Goal: Find specific page/section: Find specific page/section

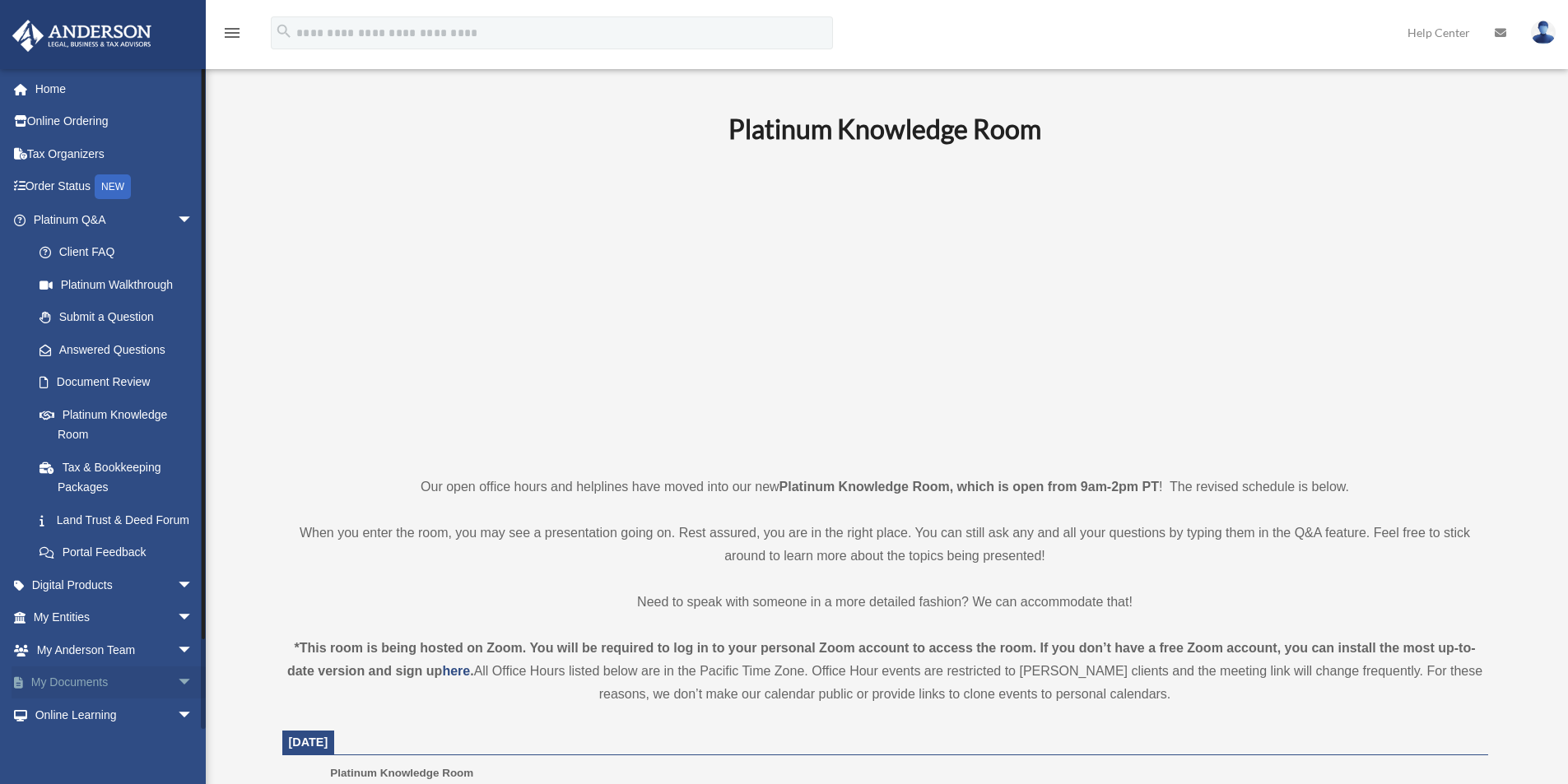
click at [177, 701] on span "arrow_drop_down" at bounding box center [193, 683] width 33 height 34
click at [177, 701] on span "arrow_drop_up" at bounding box center [193, 683] width 33 height 34
click at [91, 698] on link "My Documents arrow_drop_down" at bounding box center [115, 683] width 207 height 33
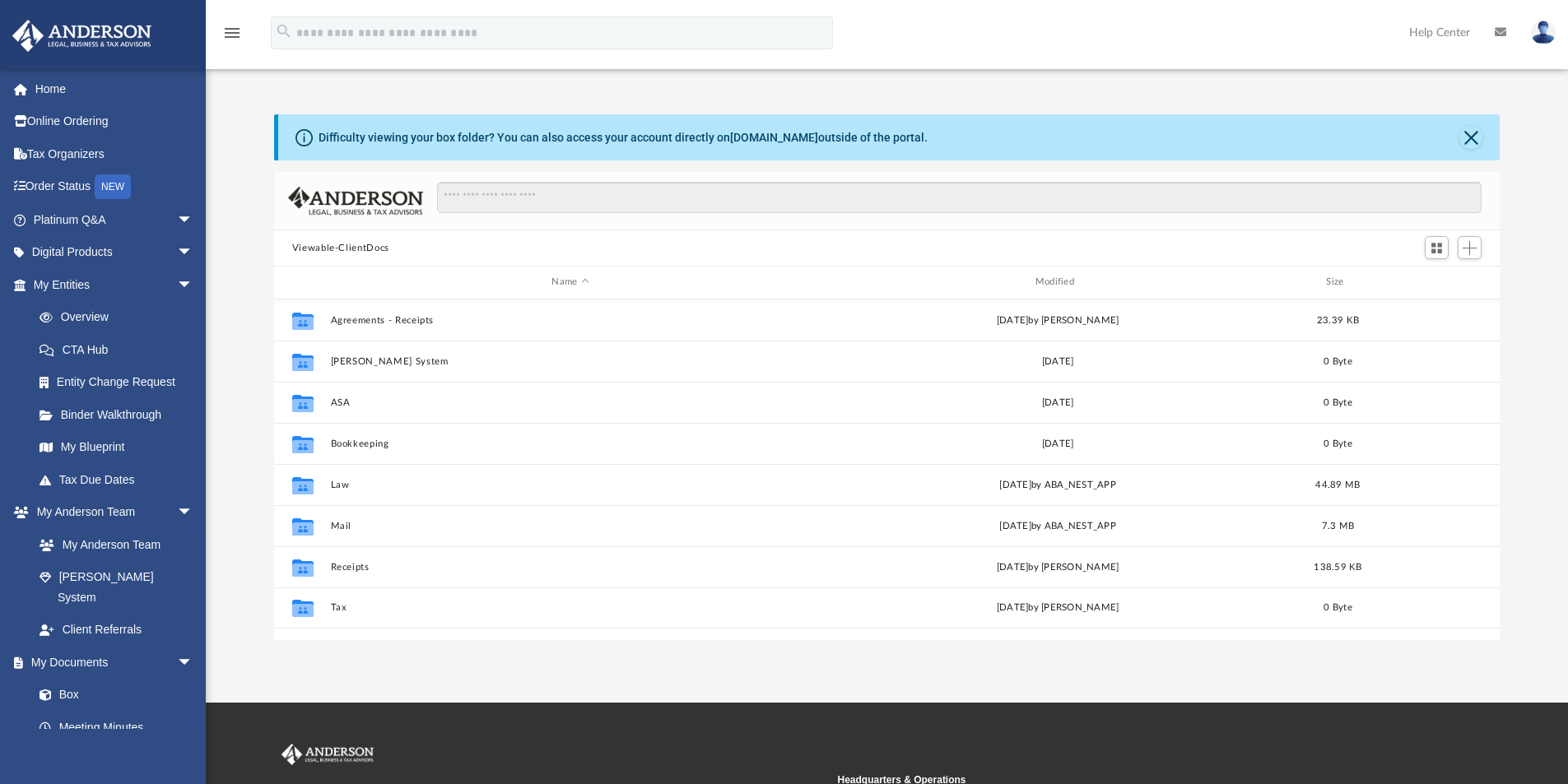
scroll to position [362, 1213]
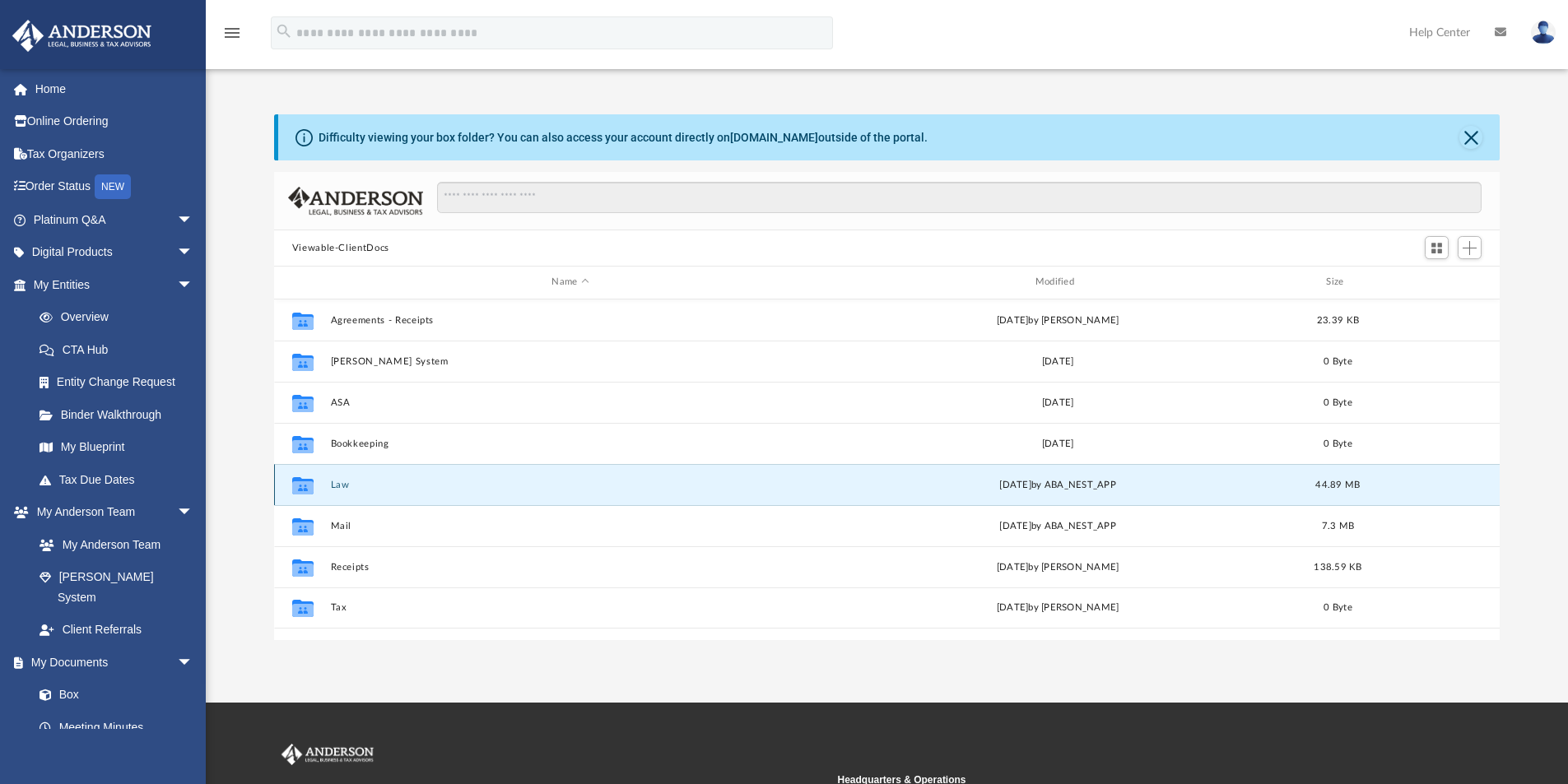
click at [339, 480] on button "Law" at bounding box center [570, 486] width 480 height 11
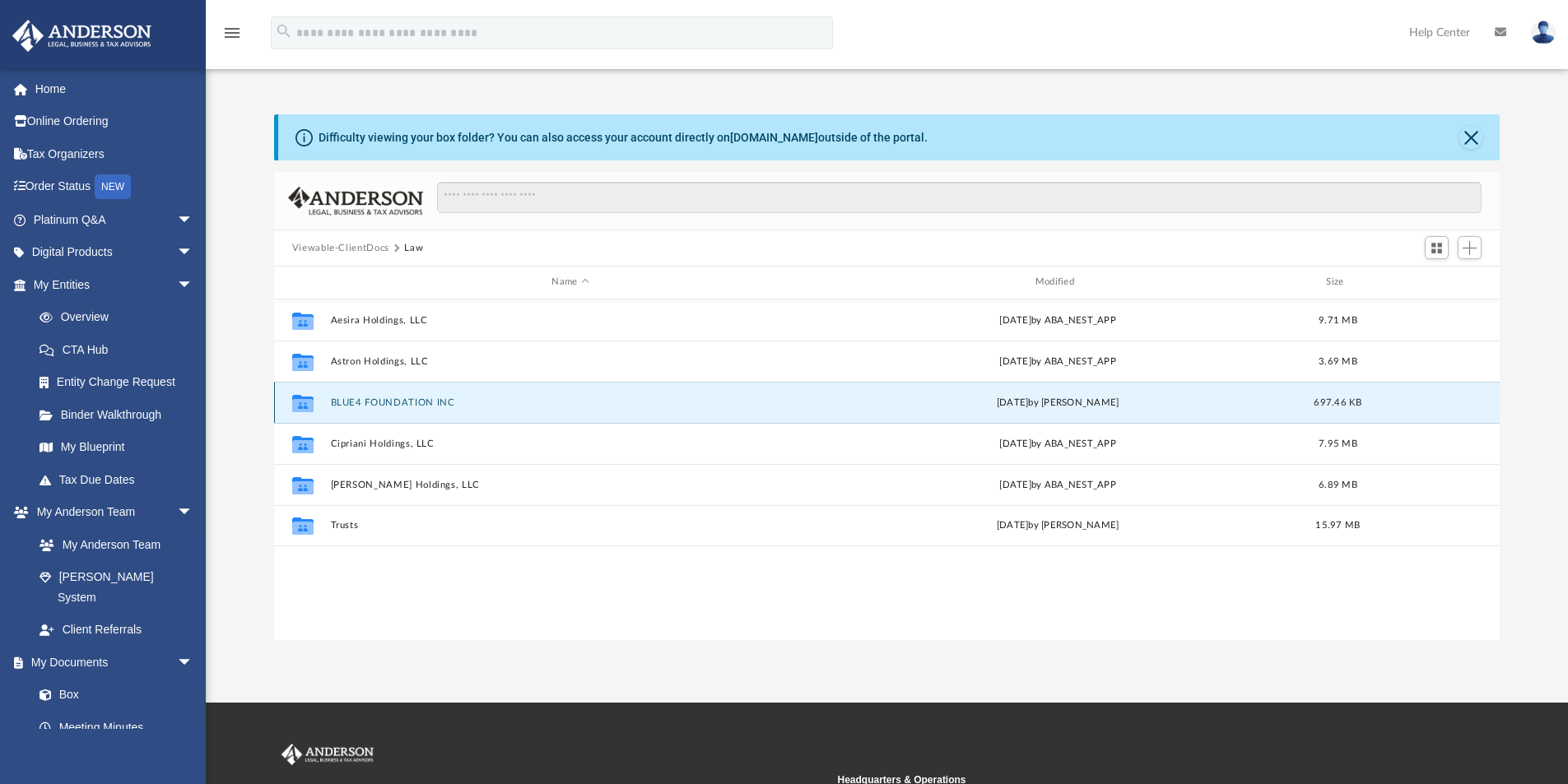
click at [383, 398] on button "BLUE4 FOUNDATION INC" at bounding box center [570, 403] width 480 height 11
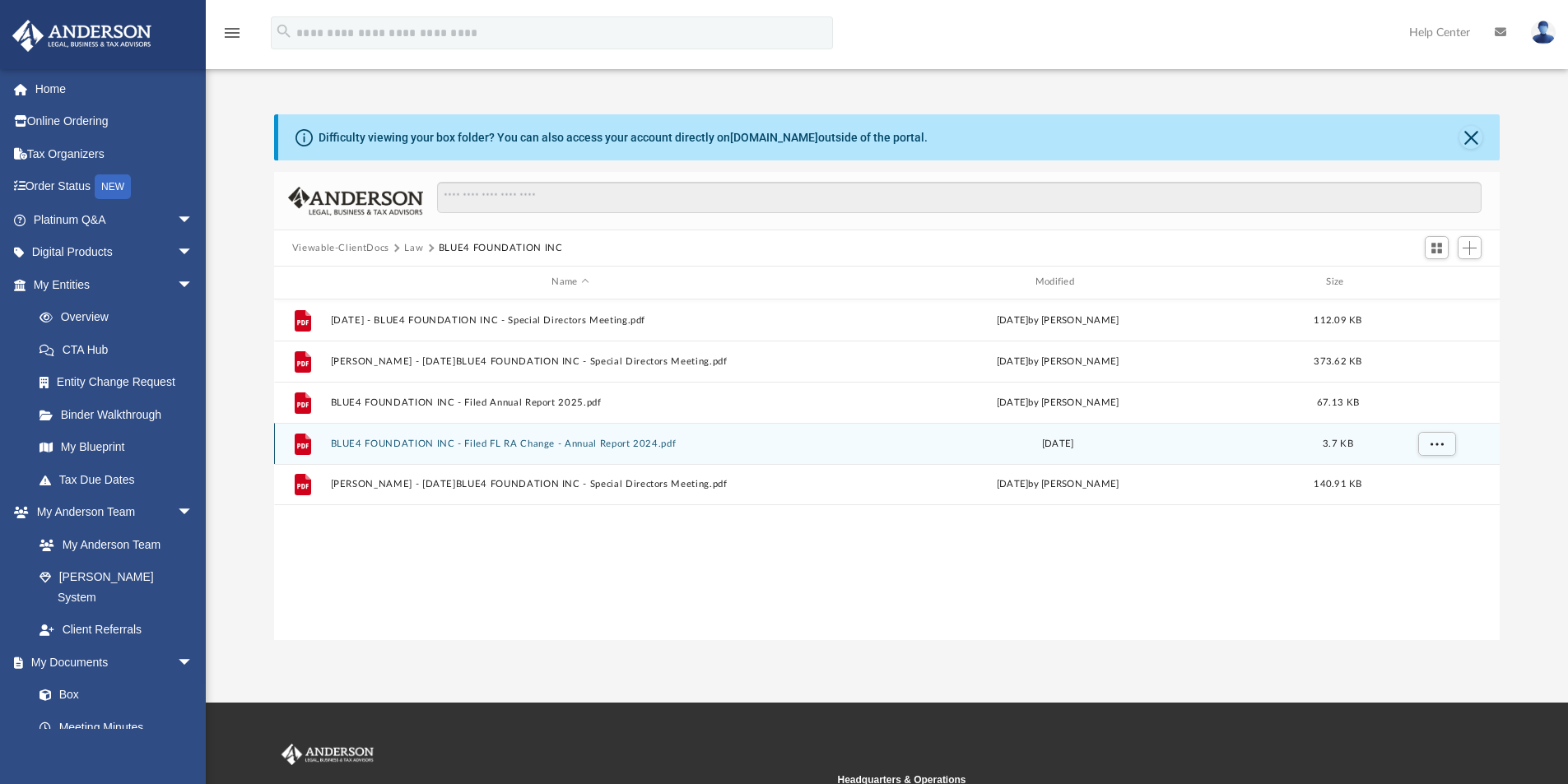
click at [461, 434] on div "File BLUE4 FOUNDATION INC - Filed FL RA Change - Annual Report 2024.pdf [DATE] …" at bounding box center [887, 443] width 1227 height 41
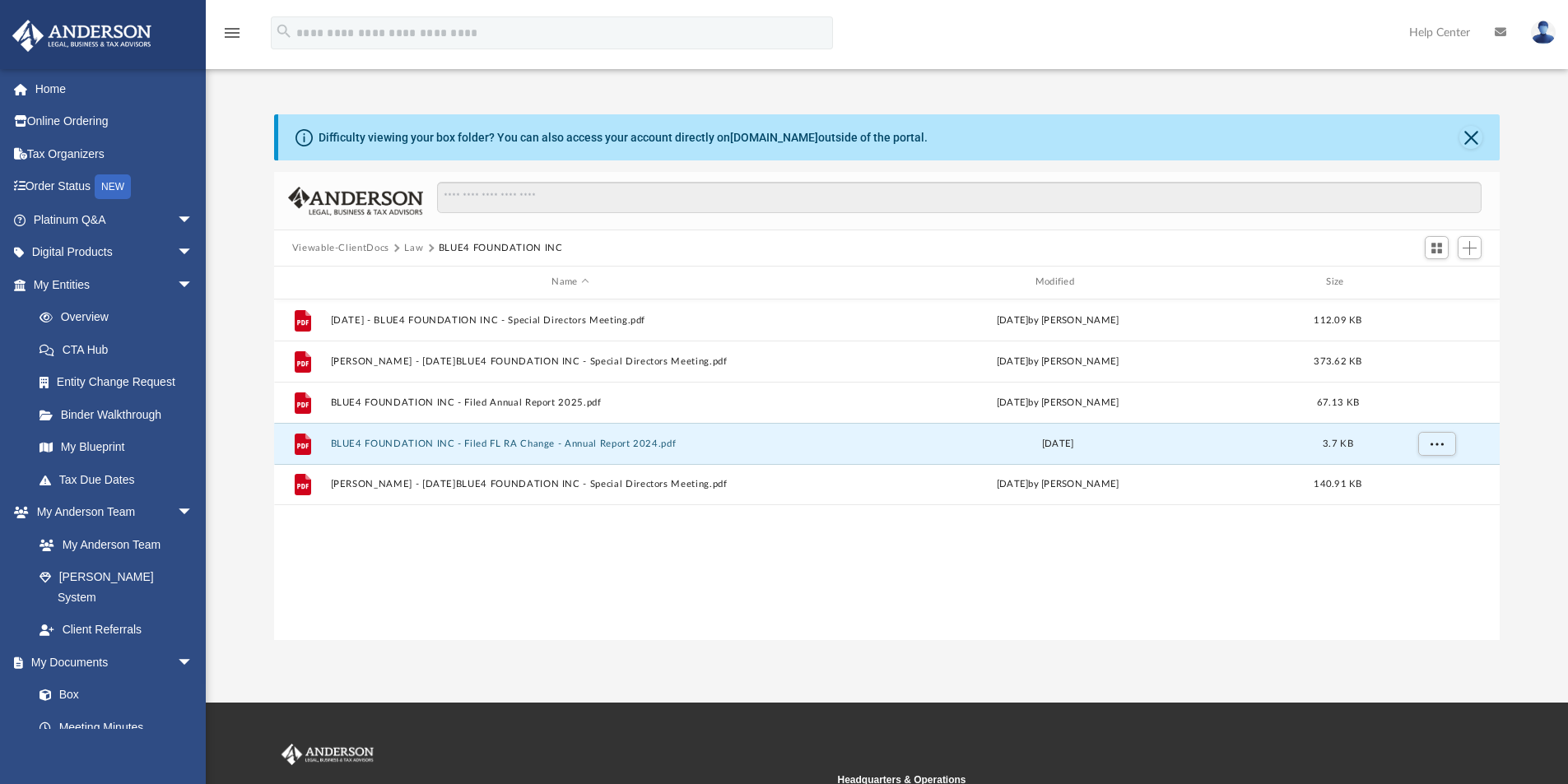
click at [407, 244] on button "Law" at bounding box center [413, 249] width 19 height 15
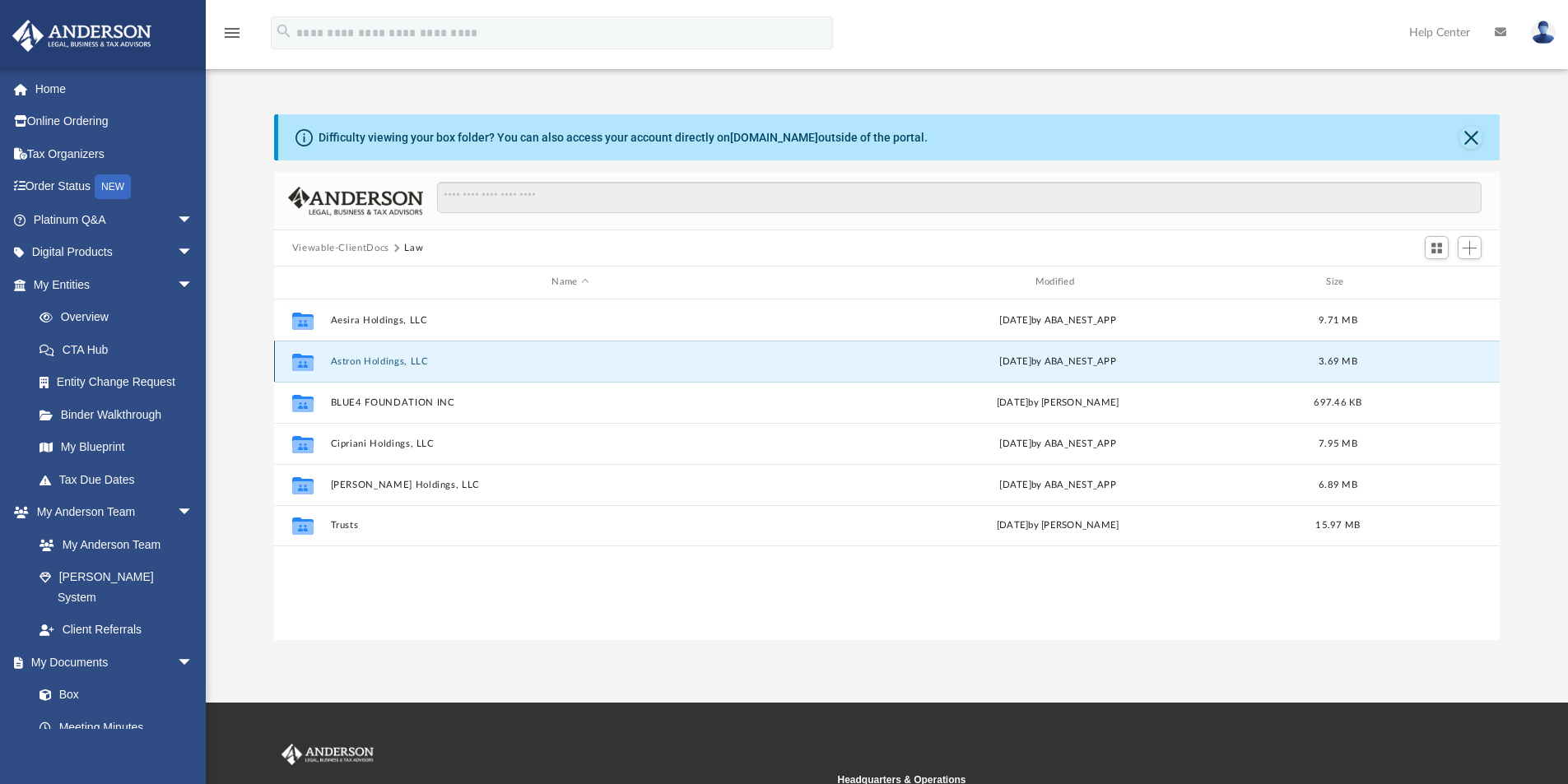
click at [397, 359] on button "Astron Holdings, LLC" at bounding box center [570, 362] width 480 height 11
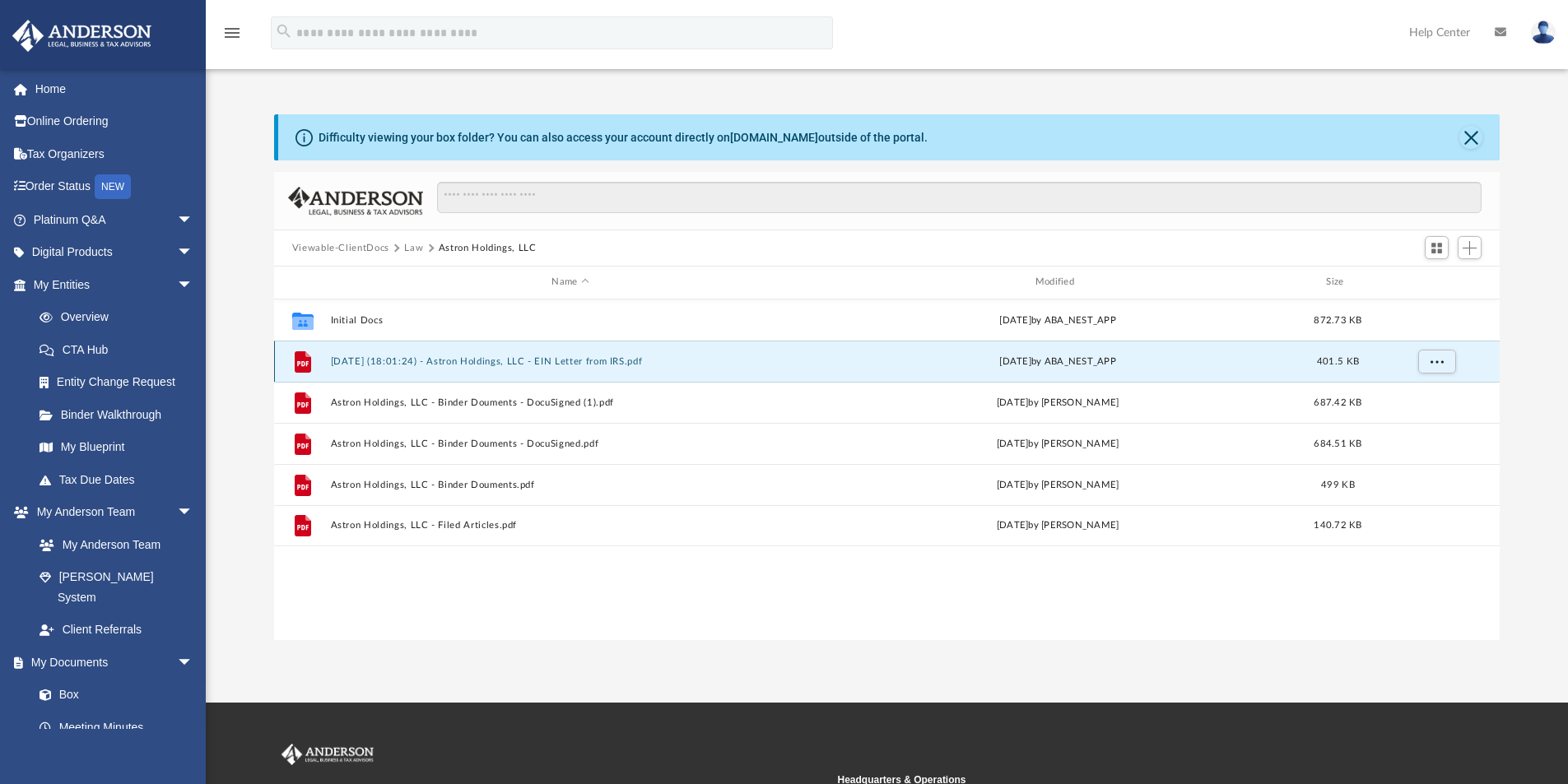
click at [584, 358] on button "[DATE] (18:01:24) - Astron Holdings, LLC - EIN Letter from IRS.pdf" at bounding box center [570, 362] width 480 height 11
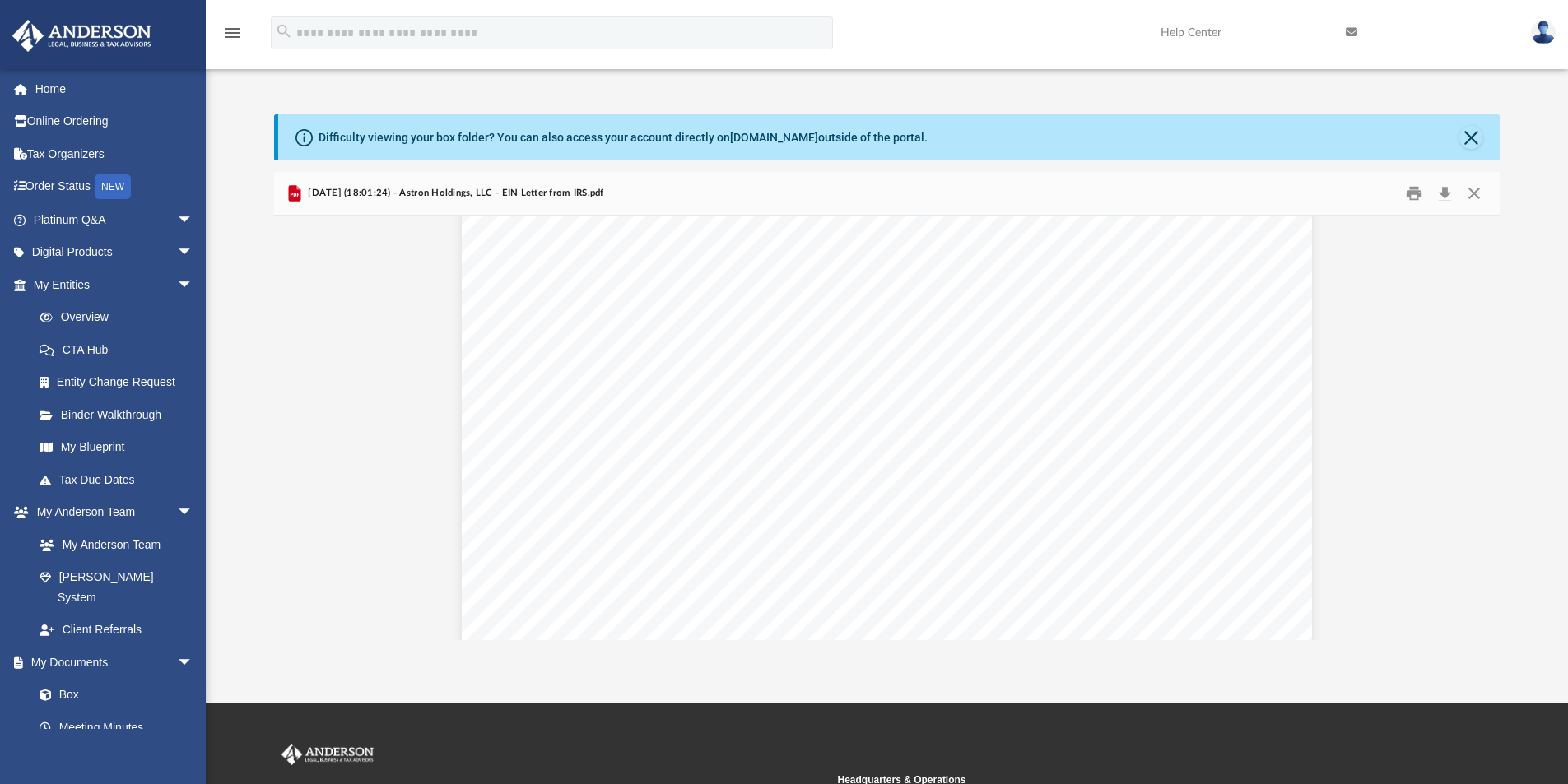
scroll to position [0, 0]
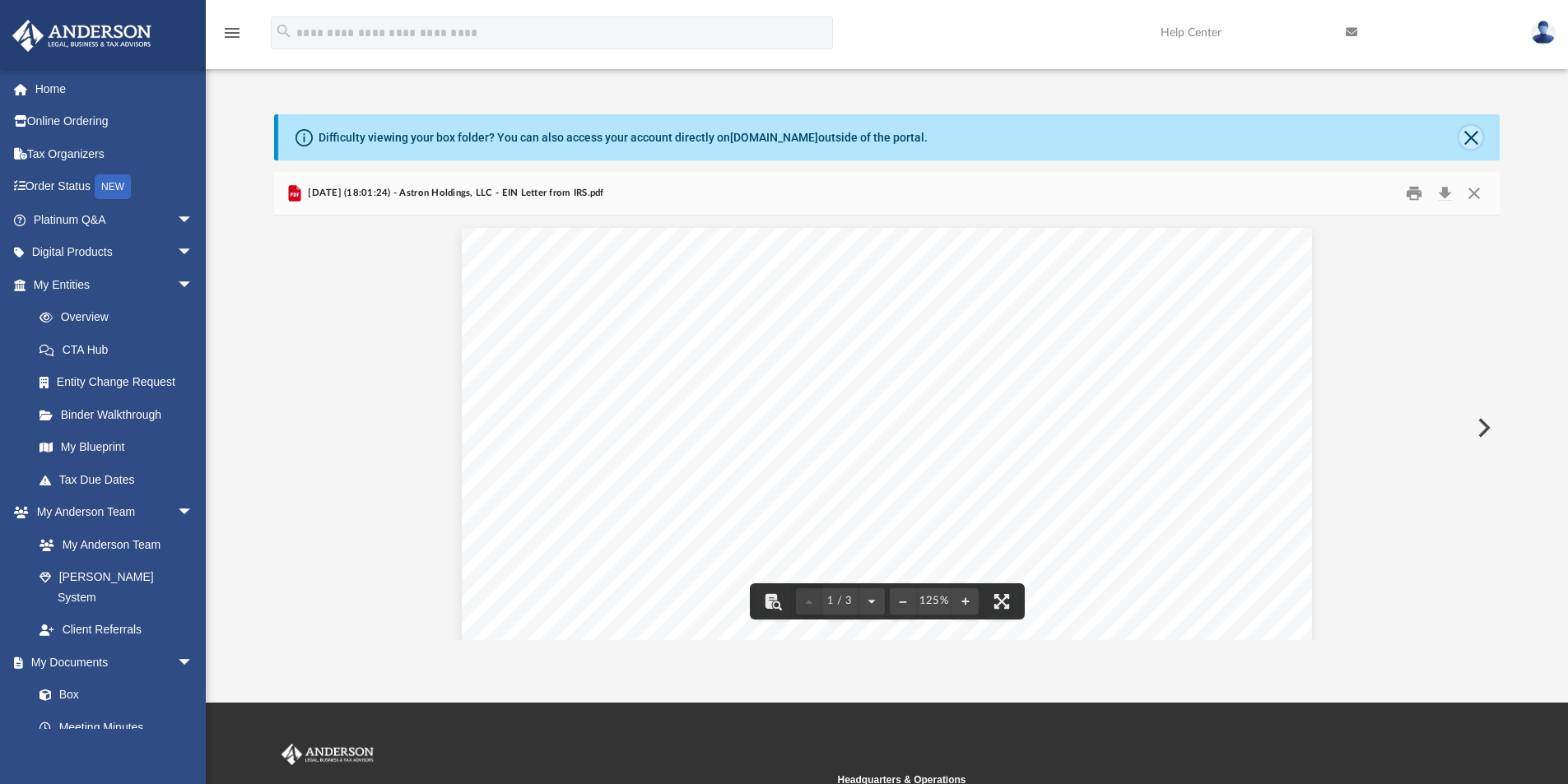
click at [1477, 132] on button "Close" at bounding box center [1470, 137] width 23 height 23
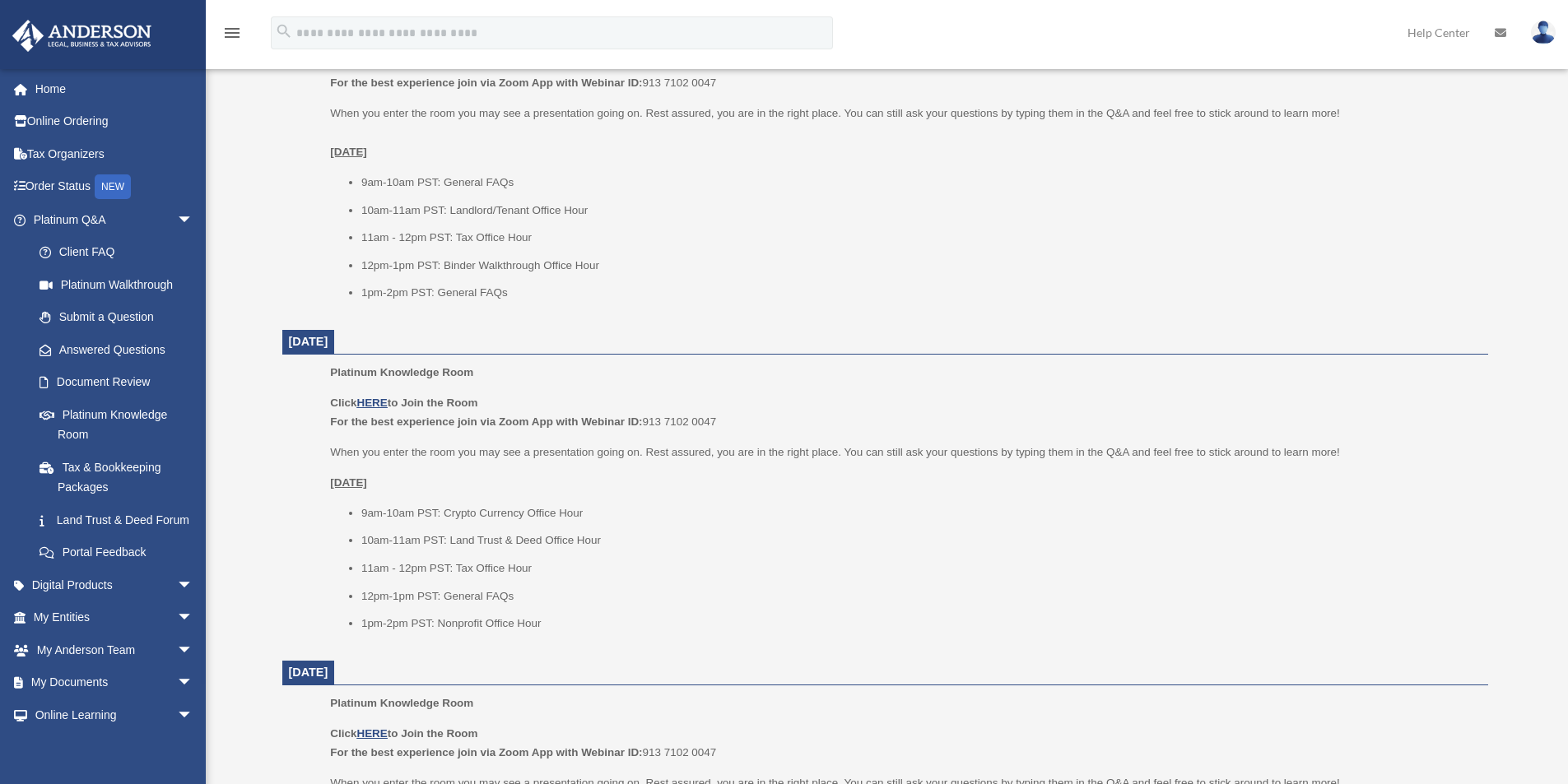
scroll to position [741, 0]
click at [94, 696] on link "My Documents arrow_drop_down" at bounding box center [115, 683] width 207 height 33
click at [177, 701] on span "arrow_drop_down" at bounding box center [193, 683] width 33 height 34
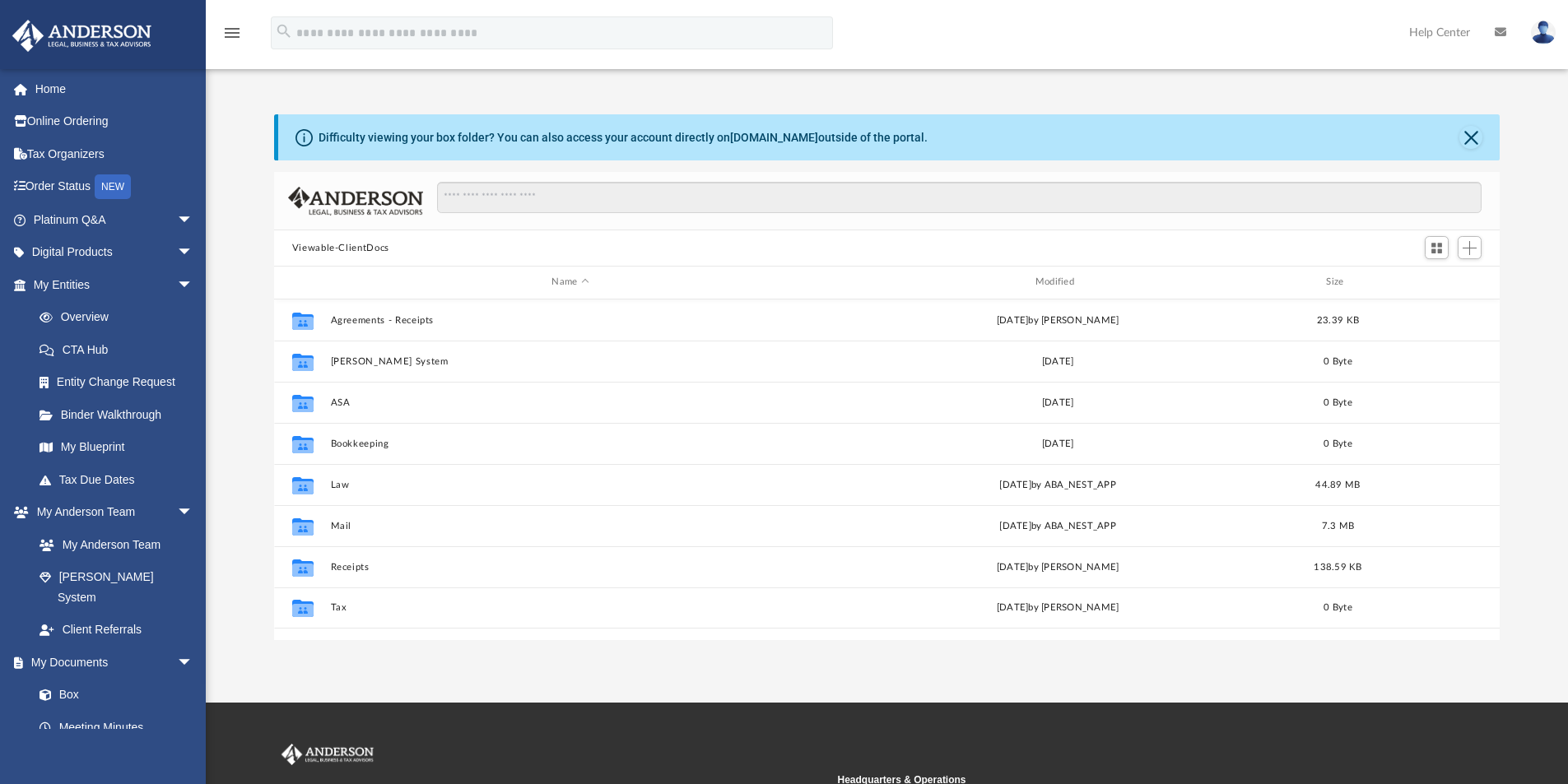
scroll to position [362, 1213]
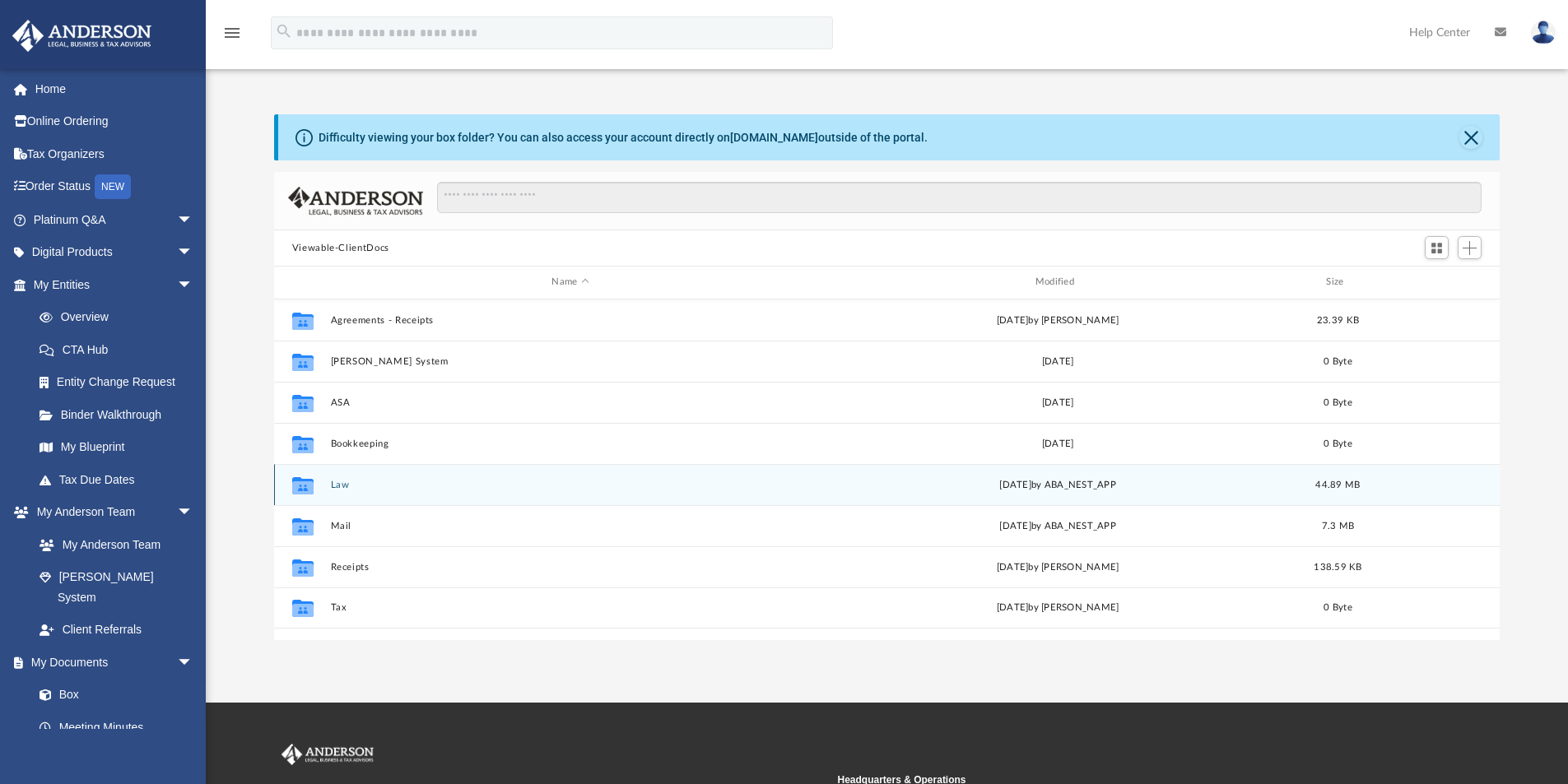
click at [338, 482] on button "Law" at bounding box center [570, 486] width 480 height 11
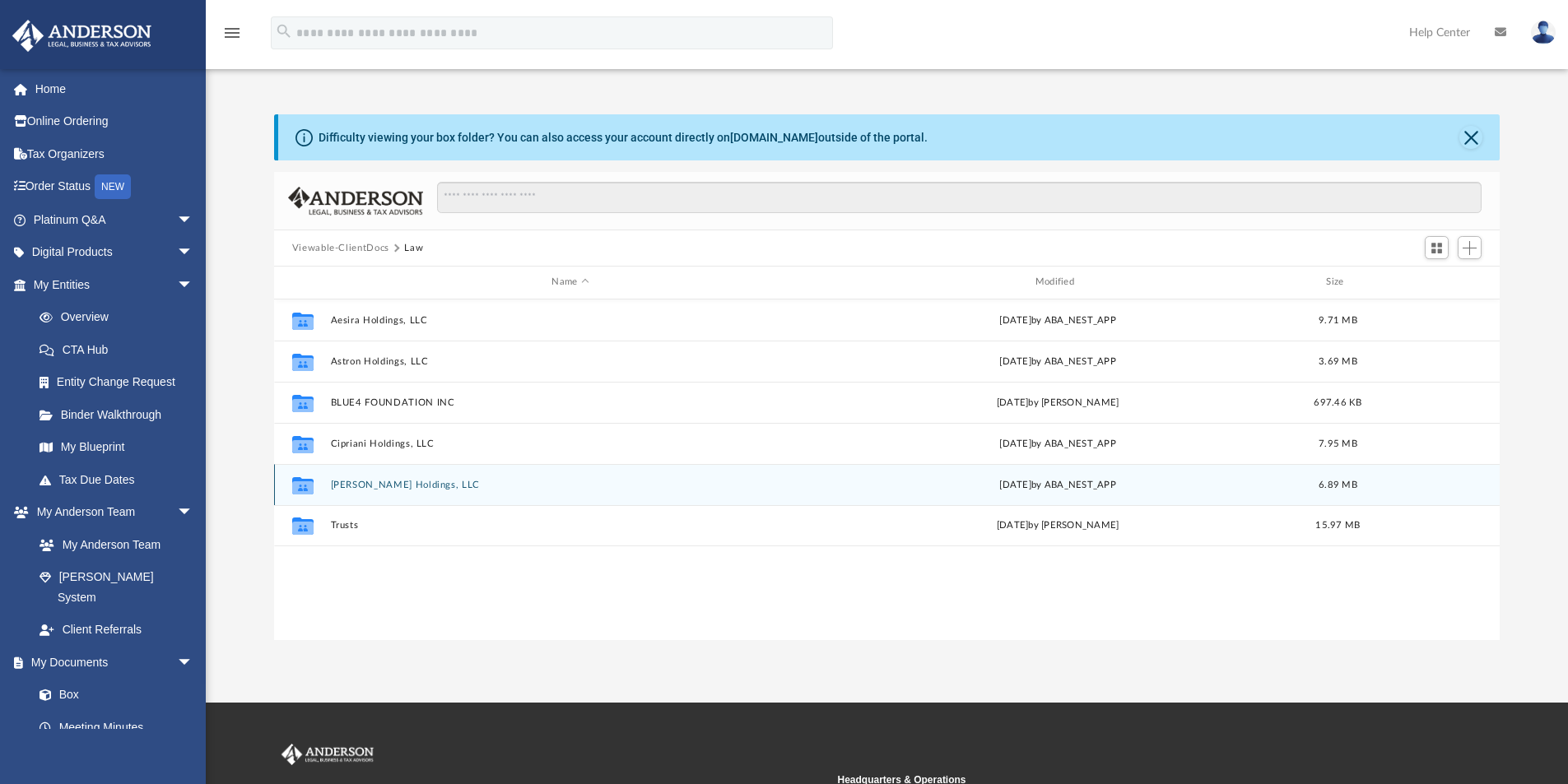
click at [370, 480] on button "Lucci Holdings, LLC" at bounding box center [570, 486] width 480 height 11
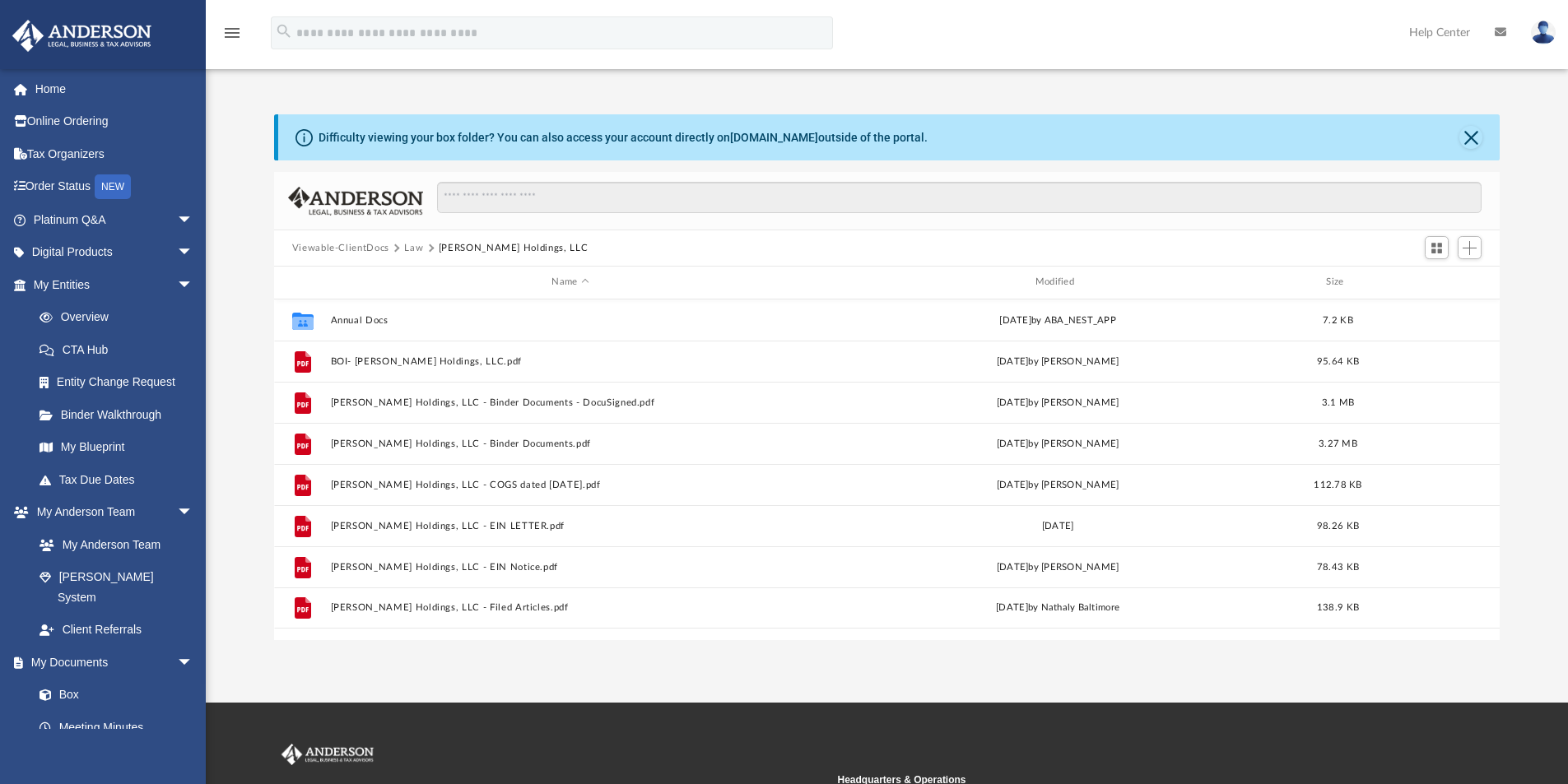
click at [409, 245] on button "Law" at bounding box center [413, 249] width 19 height 15
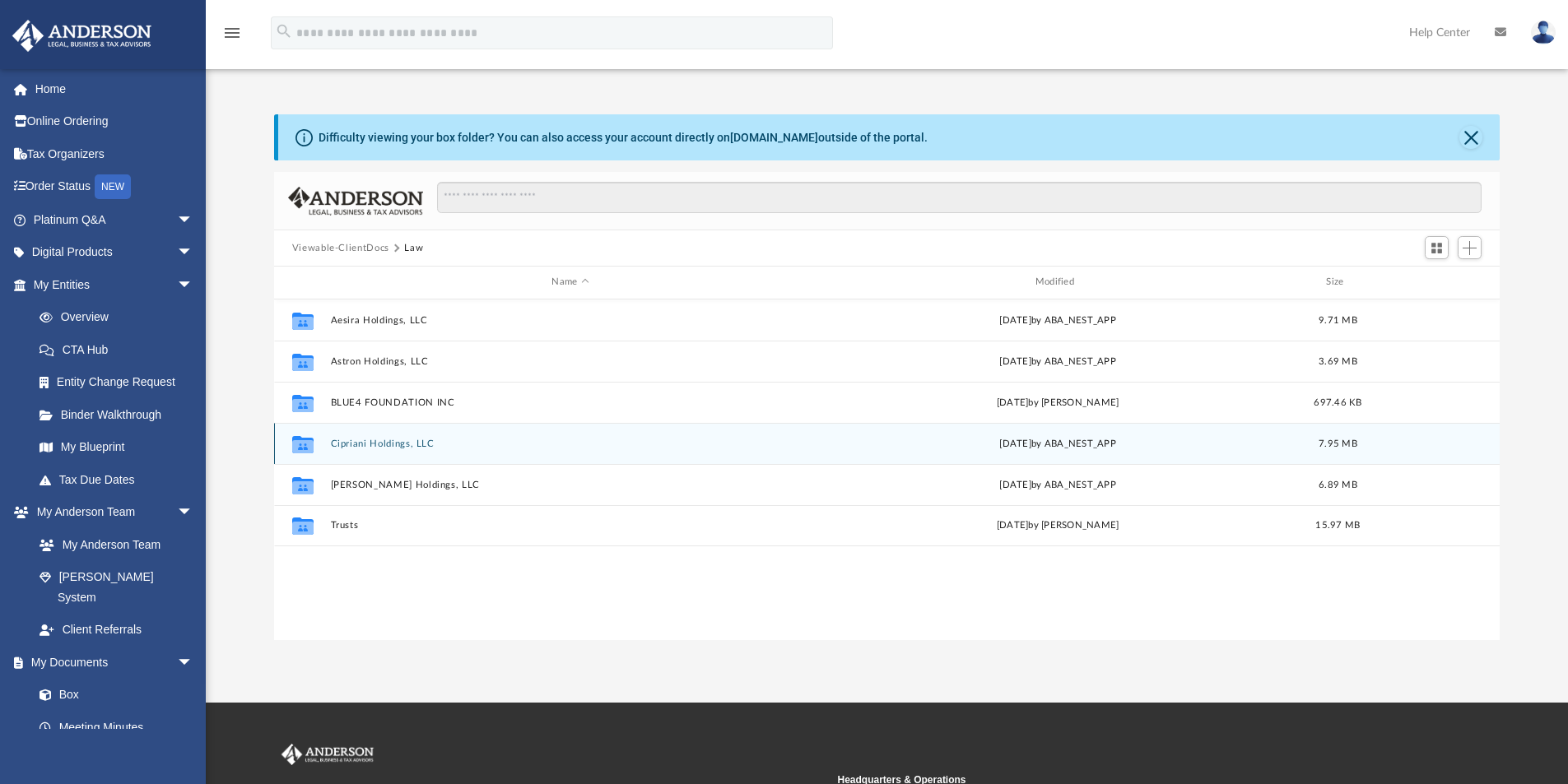
click at [376, 439] on button "Cipriani Holdings, LLC" at bounding box center [570, 445] width 480 height 11
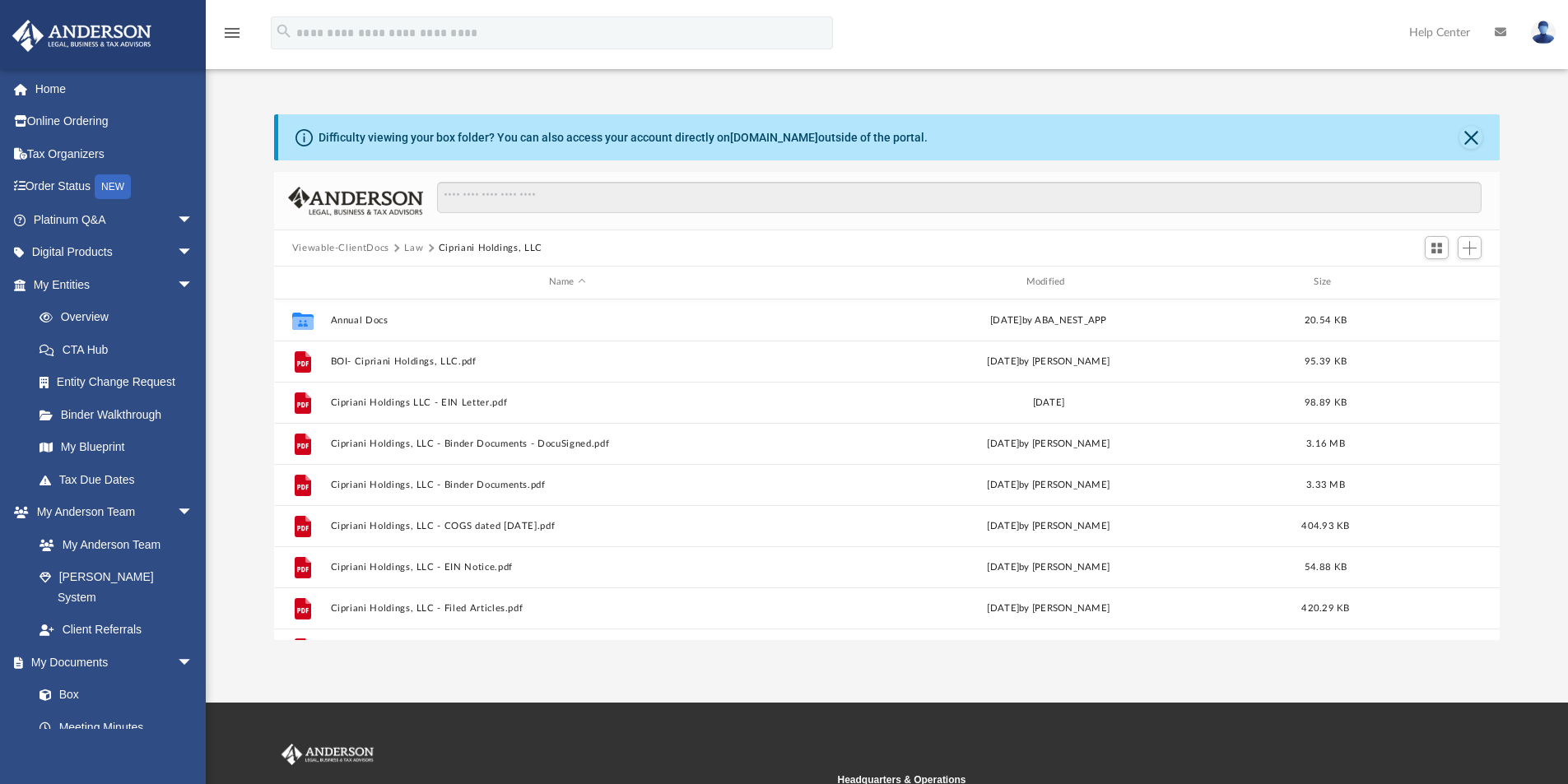
click at [412, 244] on button "Law" at bounding box center [413, 249] width 19 height 15
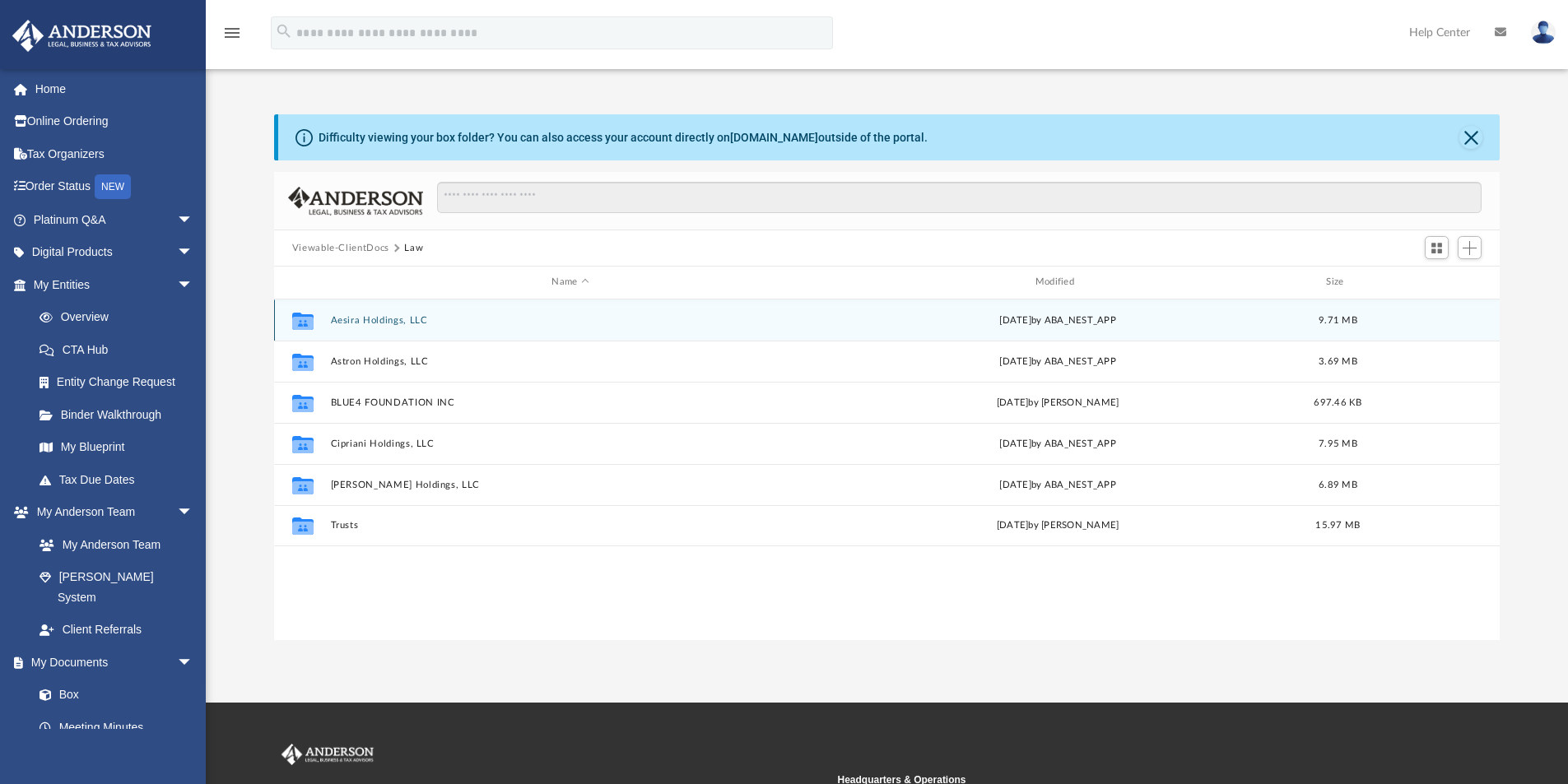
click at [371, 312] on div "Collaborated Folder Aesira Holdings, LLC [DATE] by ABA_NEST_APP 9.71 MB" at bounding box center [887, 320] width 1227 height 41
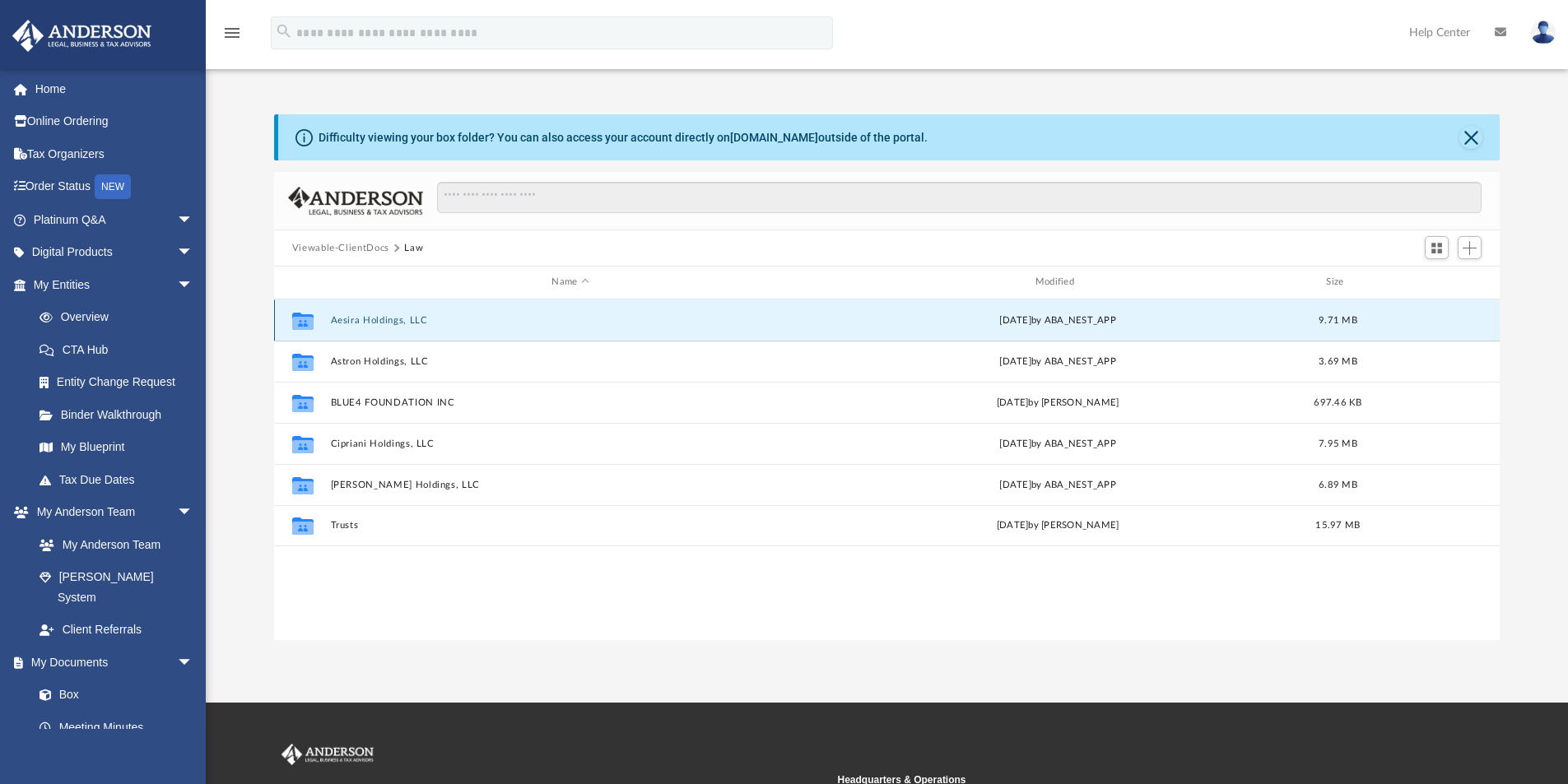
click at [371, 317] on button "Aesira Holdings, LLC" at bounding box center [570, 321] width 480 height 11
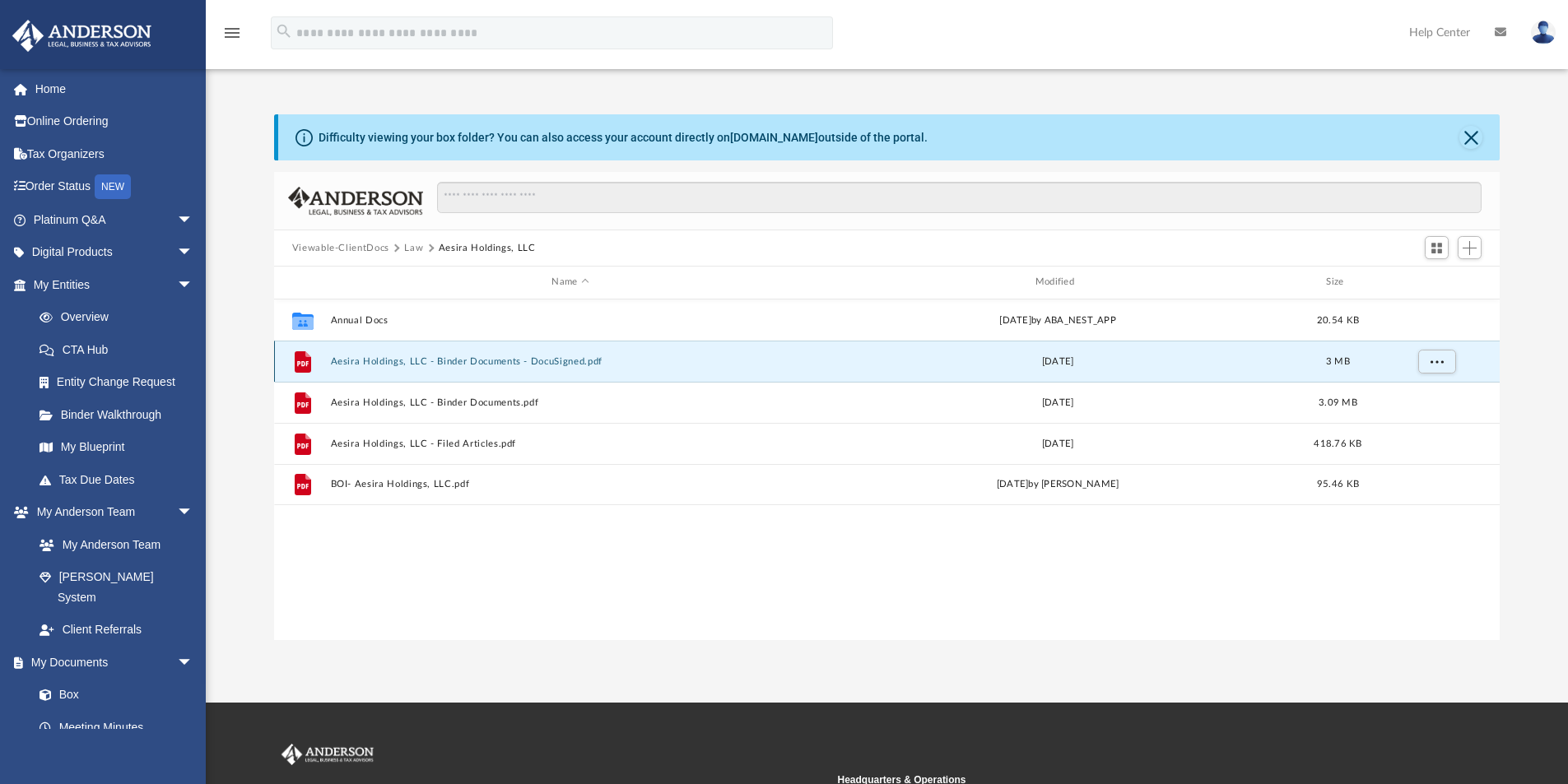
click at [458, 359] on button "Aesira Holdings, LLC - Binder Documents - DocuSigned.pdf" at bounding box center [570, 362] width 480 height 11
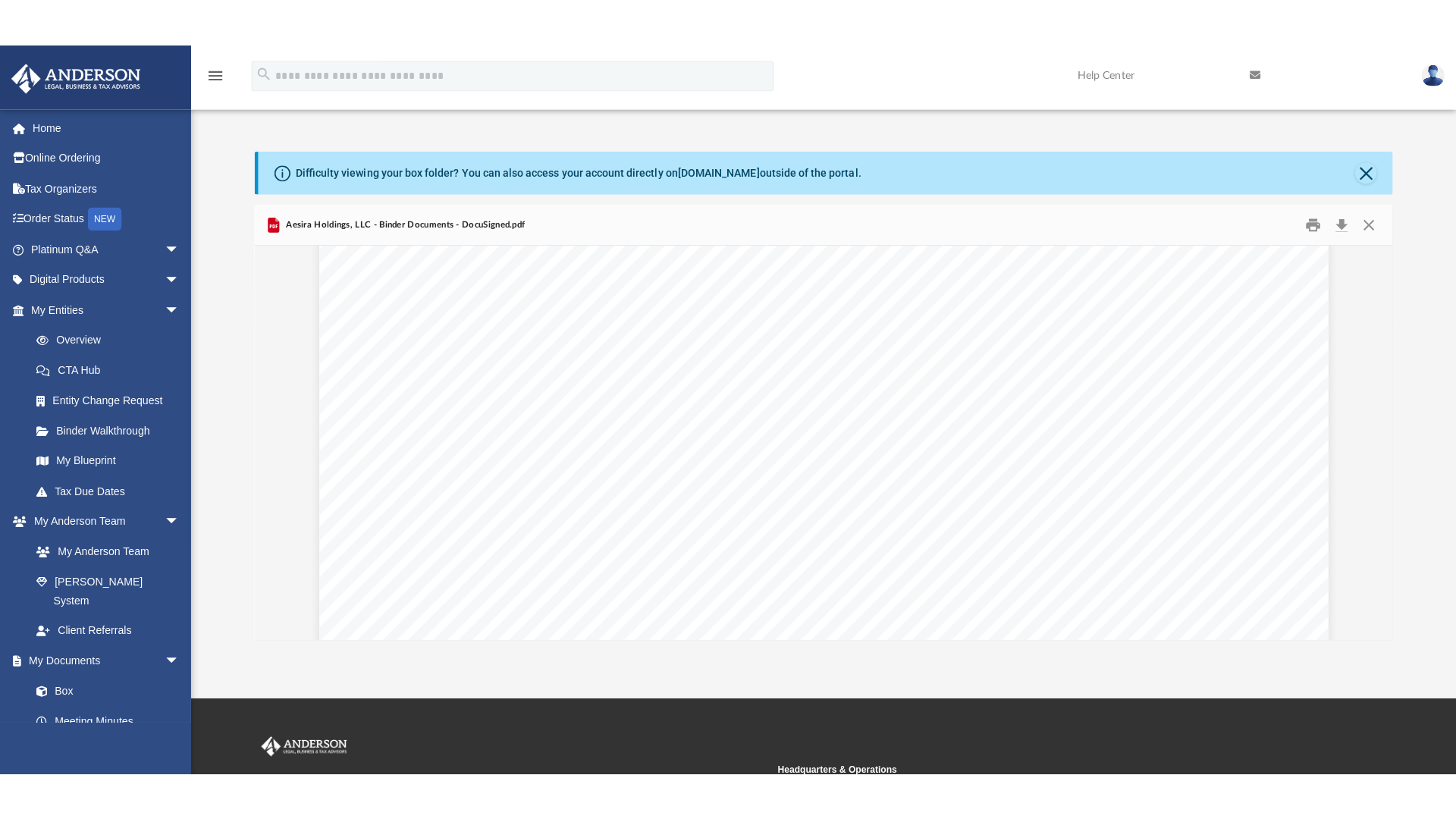
scroll to position [61371, 0]
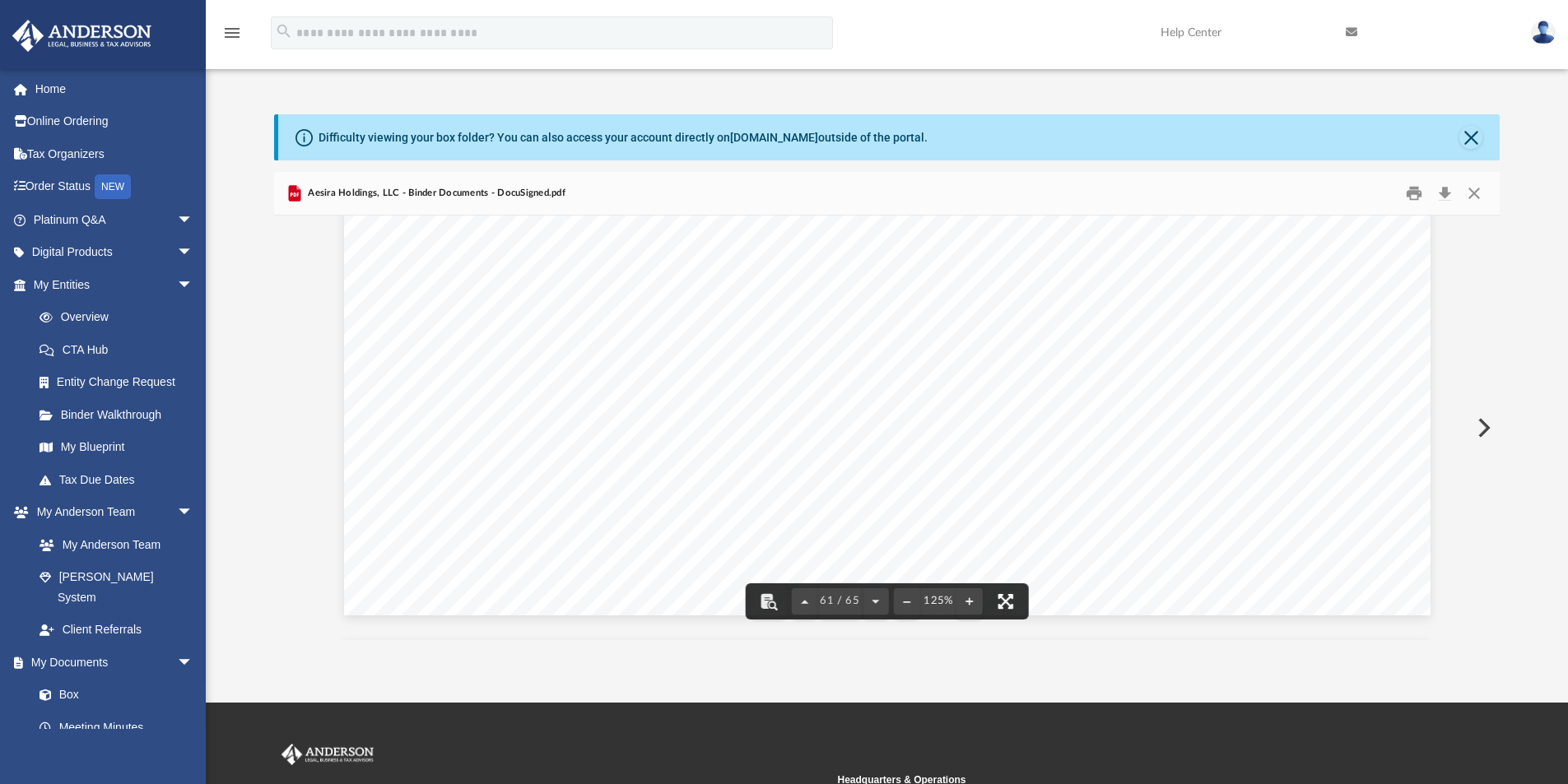
click at [1004, 599] on button "File preview" at bounding box center [1006, 602] width 37 height 37
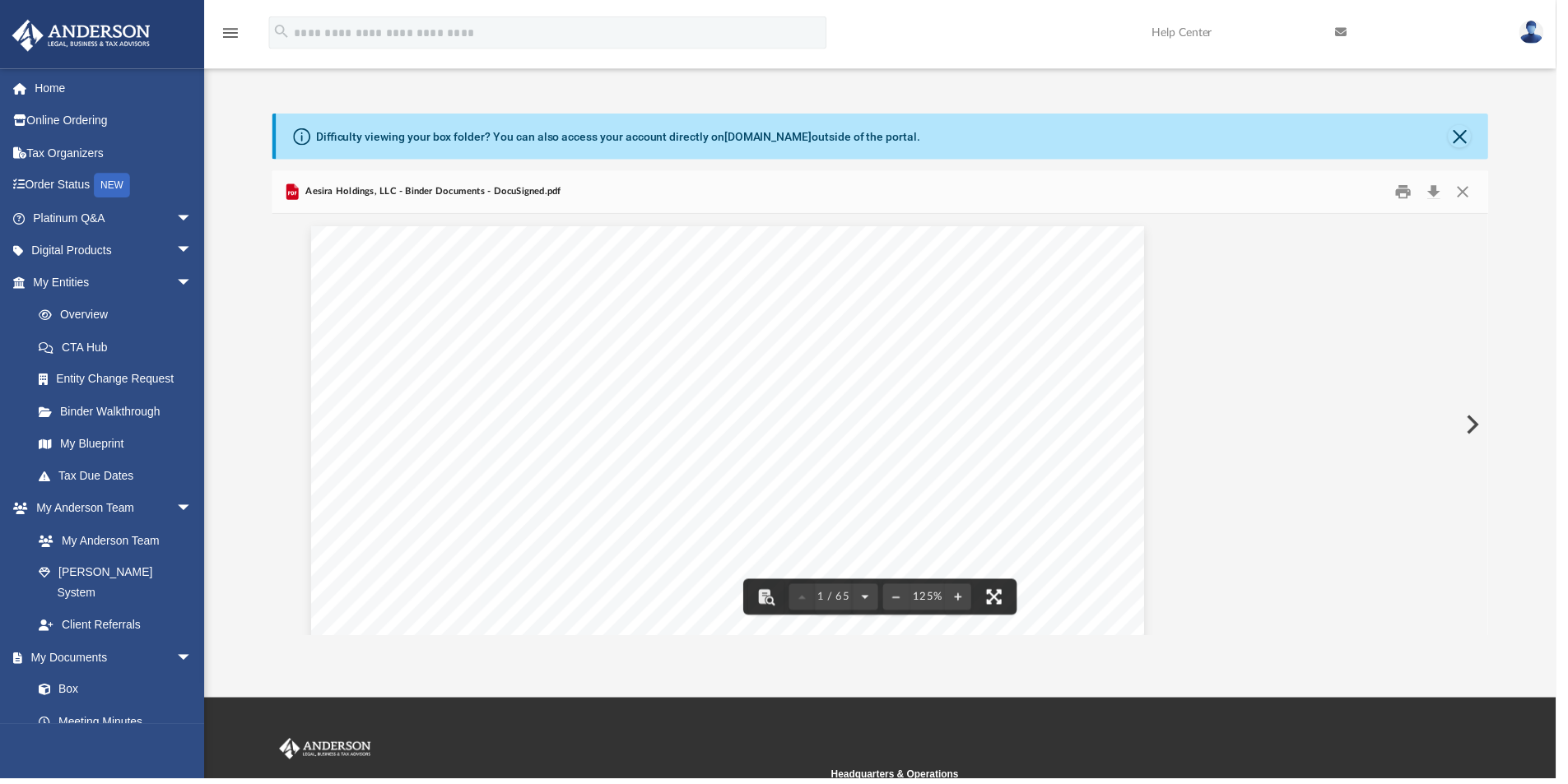
scroll to position [362, 1213]
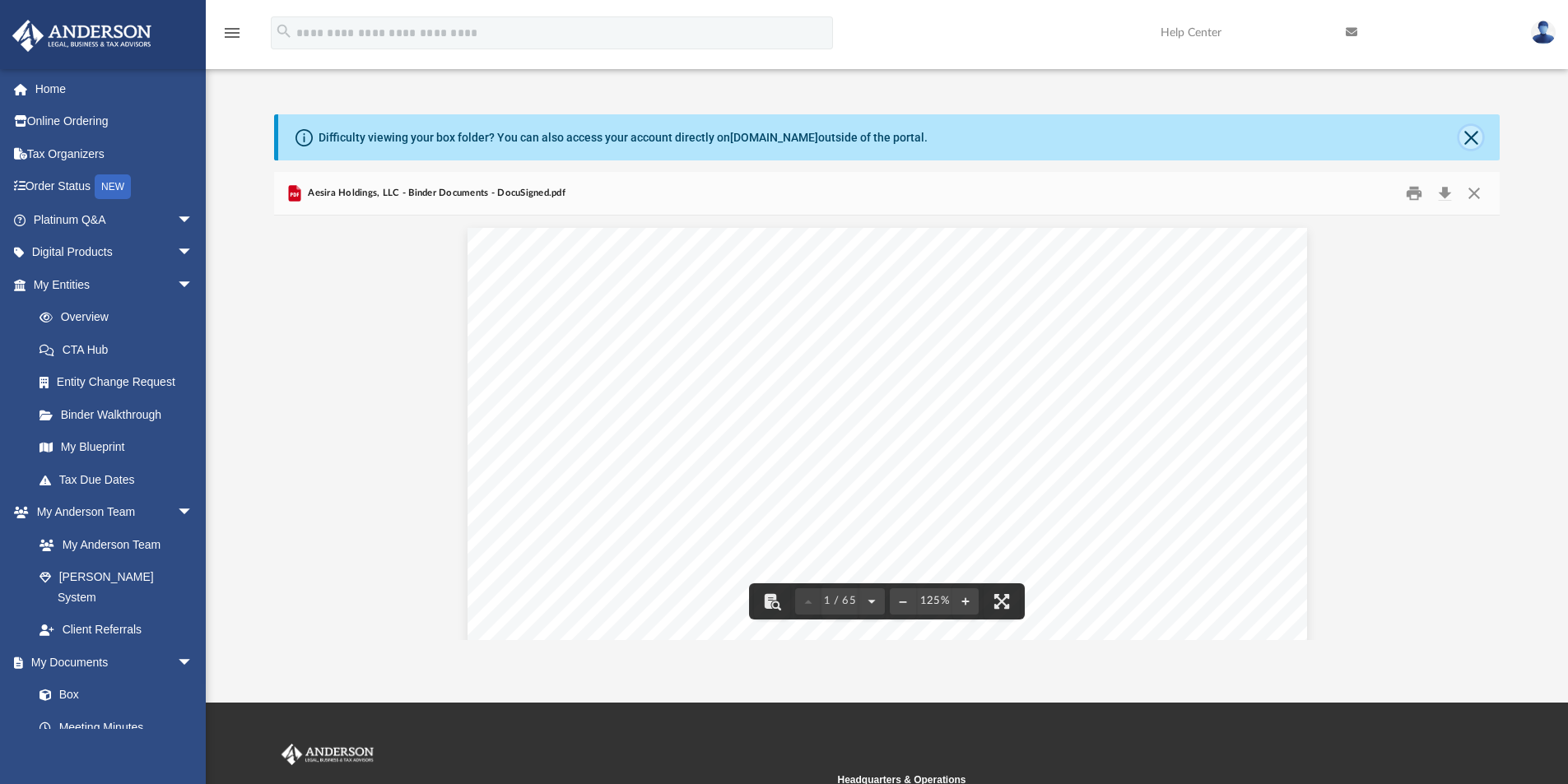
click at [1470, 127] on button "Close" at bounding box center [1470, 137] width 23 height 23
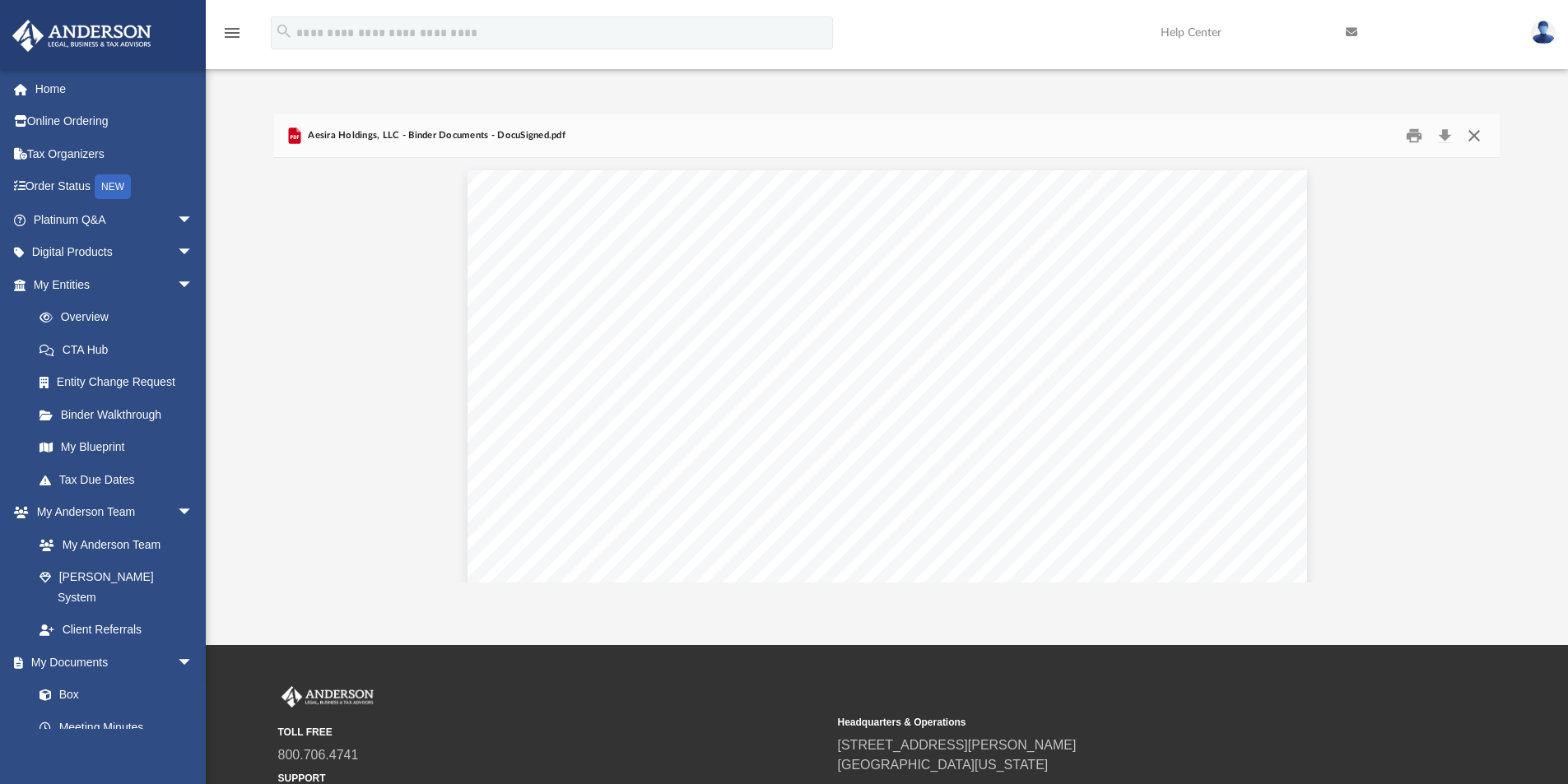
click at [1474, 135] on button "Close" at bounding box center [1474, 136] width 29 height 26
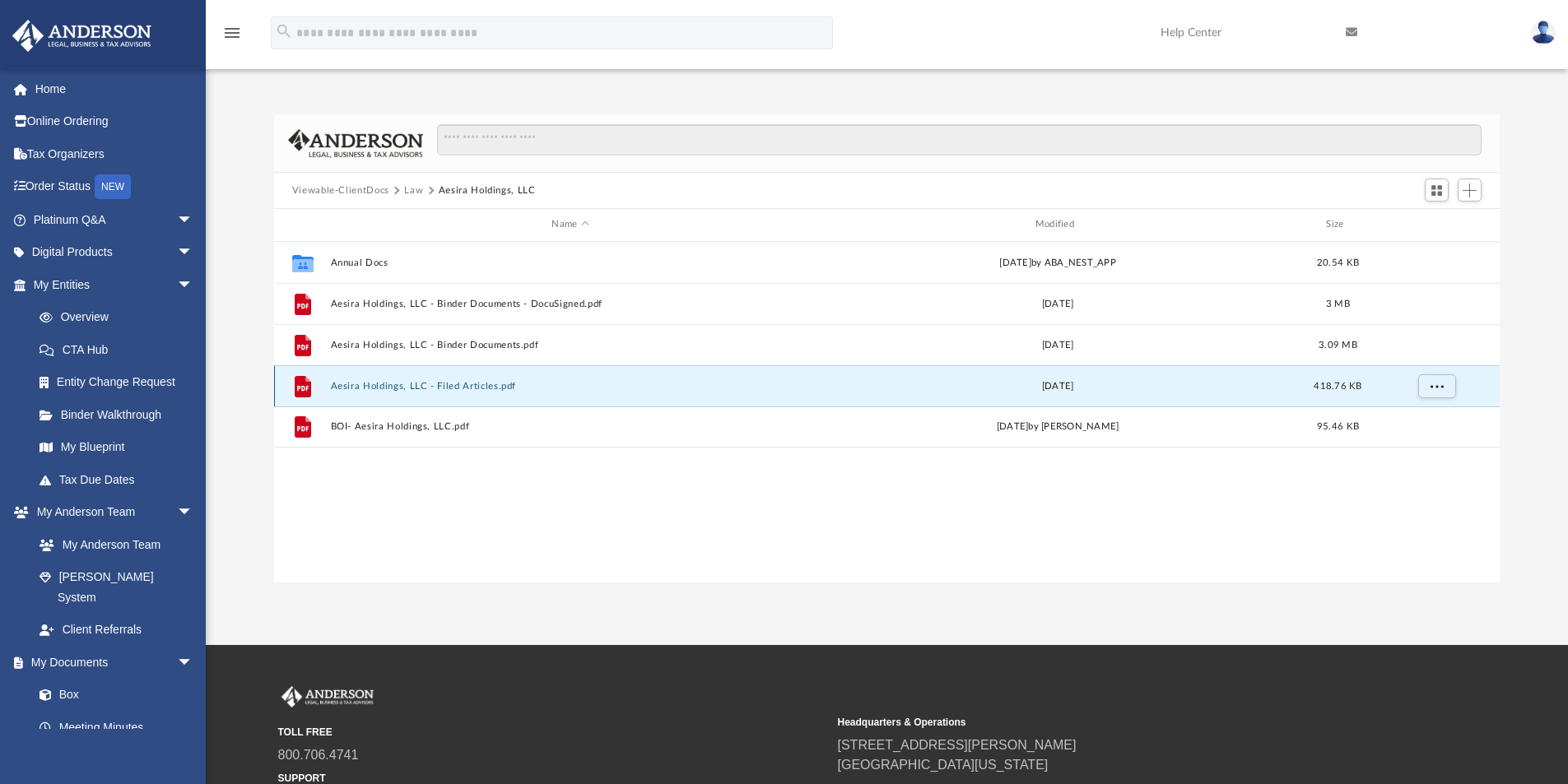
click at [454, 384] on button "Aesira Holdings, LLC - Filed Articles.pdf" at bounding box center [570, 387] width 480 height 11
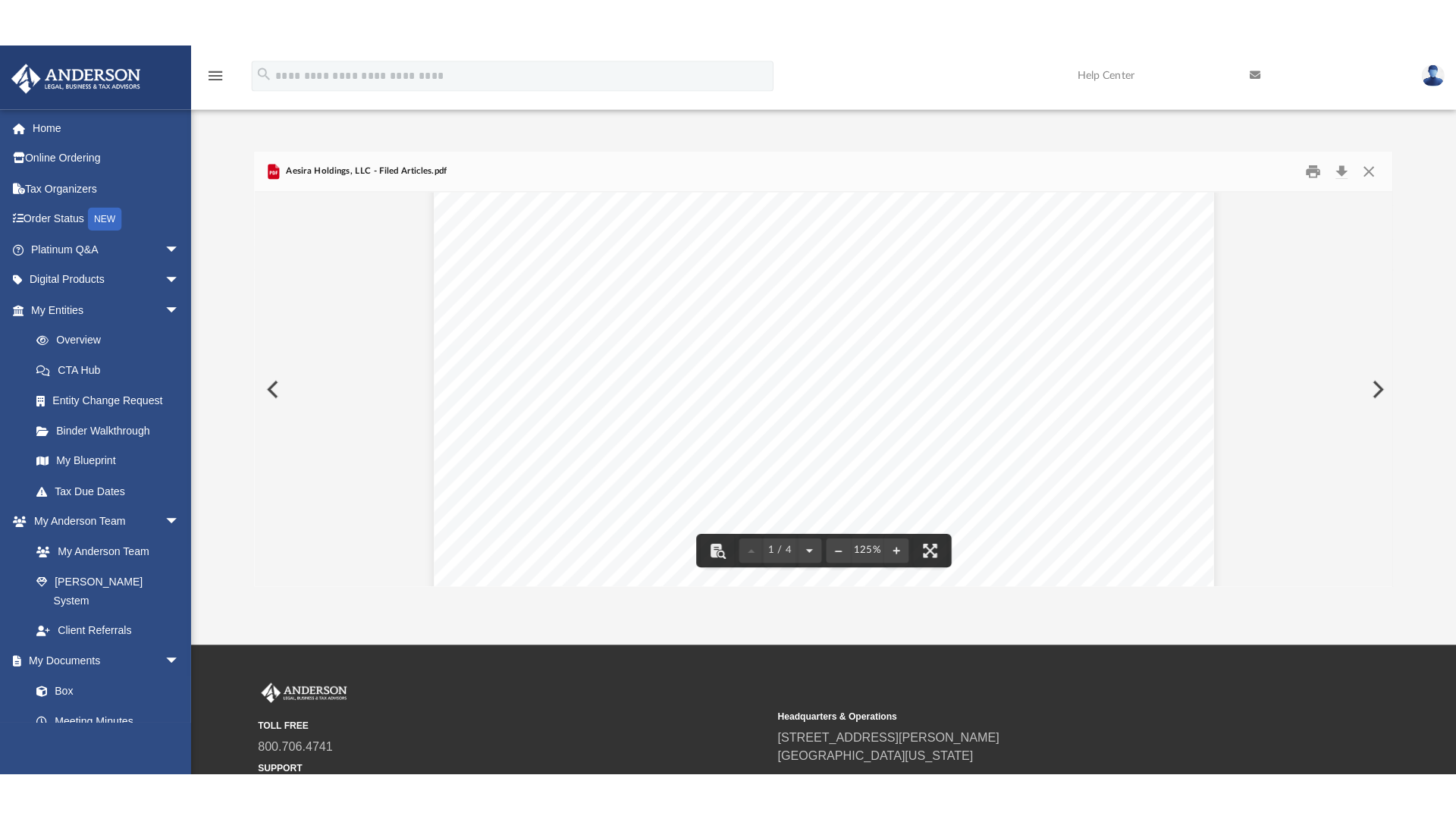
scroll to position [0, 0]
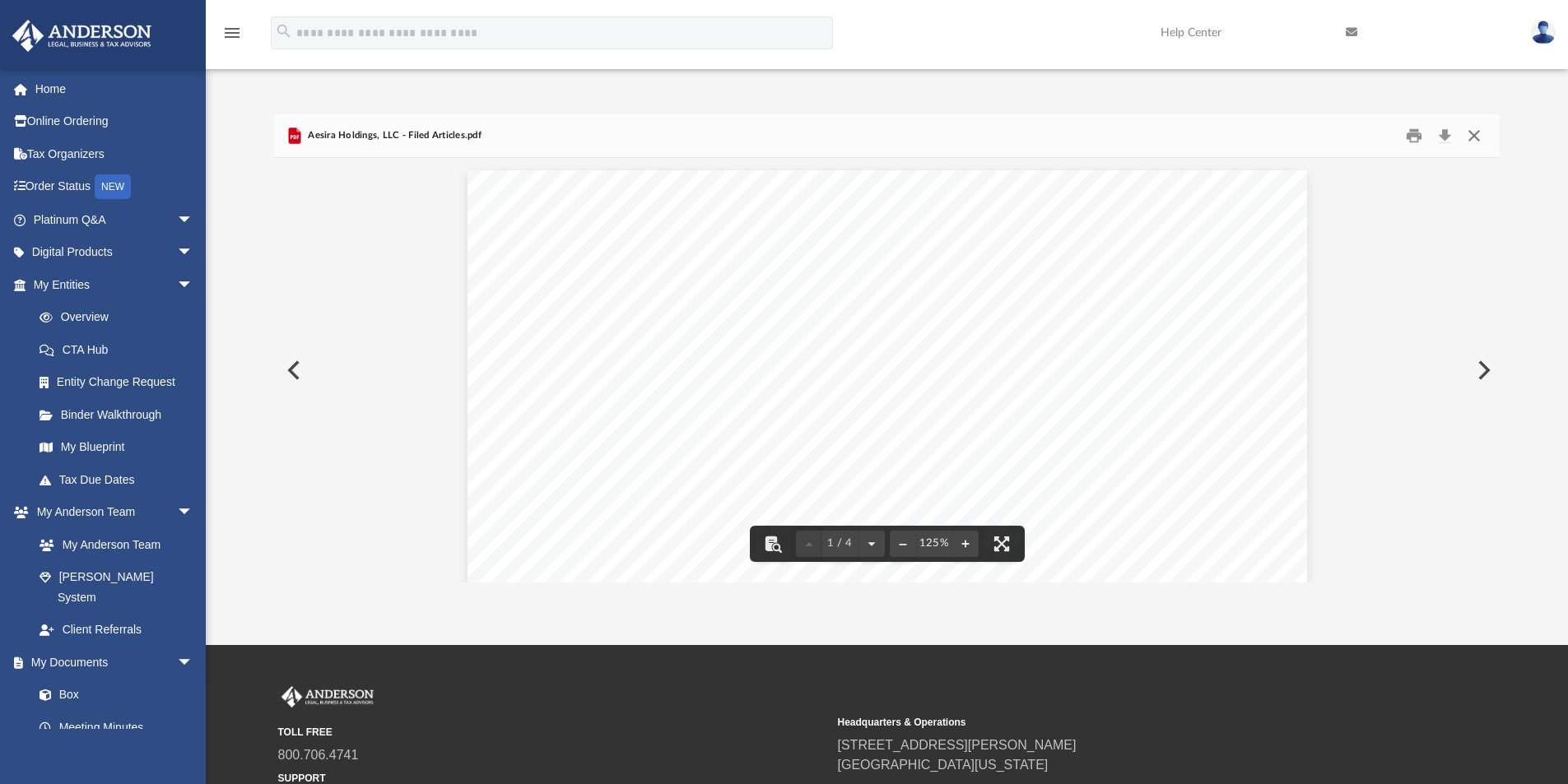
click at [1476, 127] on button "Close" at bounding box center [1474, 136] width 29 height 26
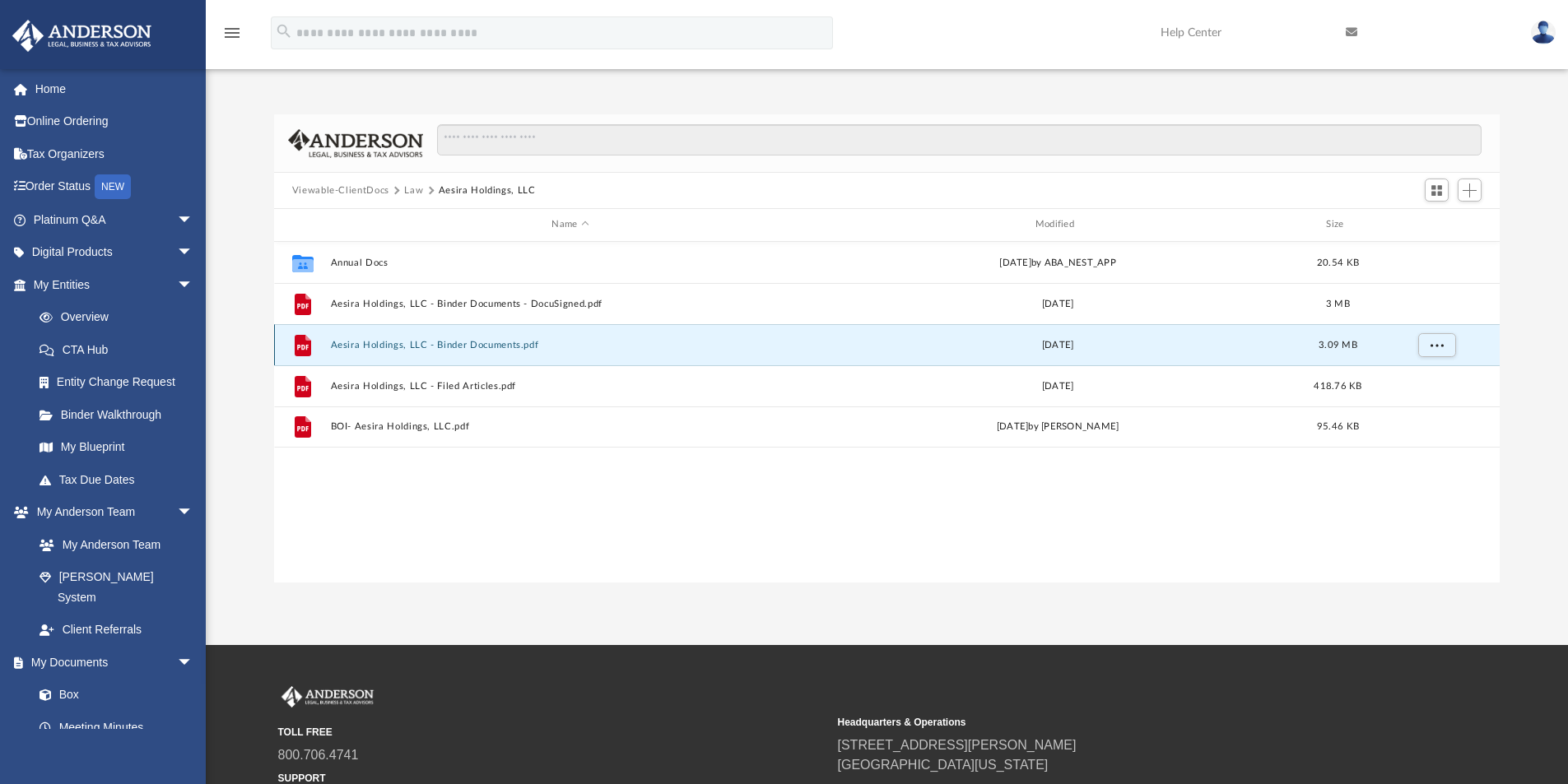
click at [441, 341] on button "Aesira Holdings, LLC - Binder Documents.pdf" at bounding box center [570, 346] width 480 height 11
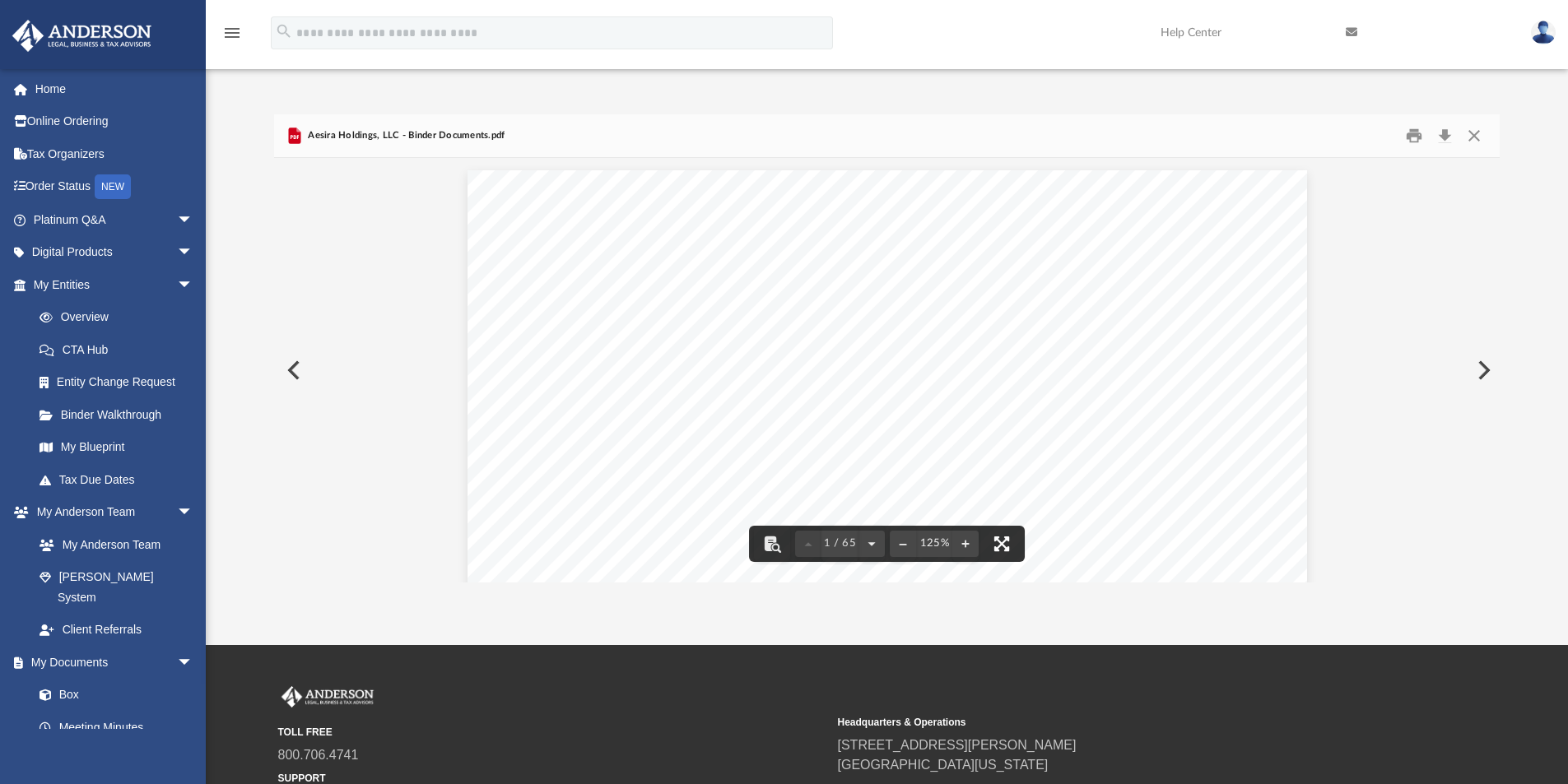
click at [1004, 538] on button "File preview" at bounding box center [1002, 544] width 37 height 37
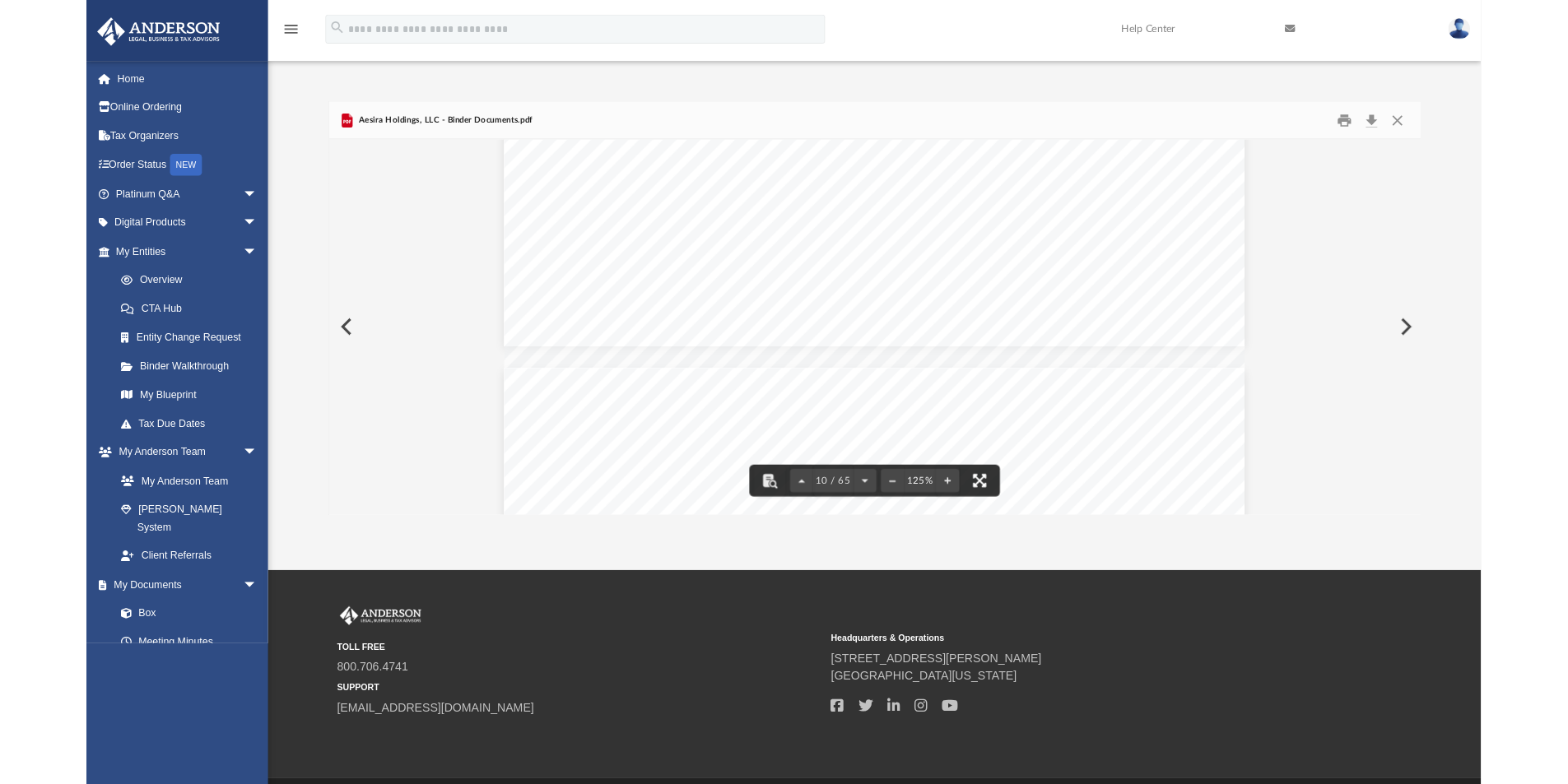
scroll to position [362, 1213]
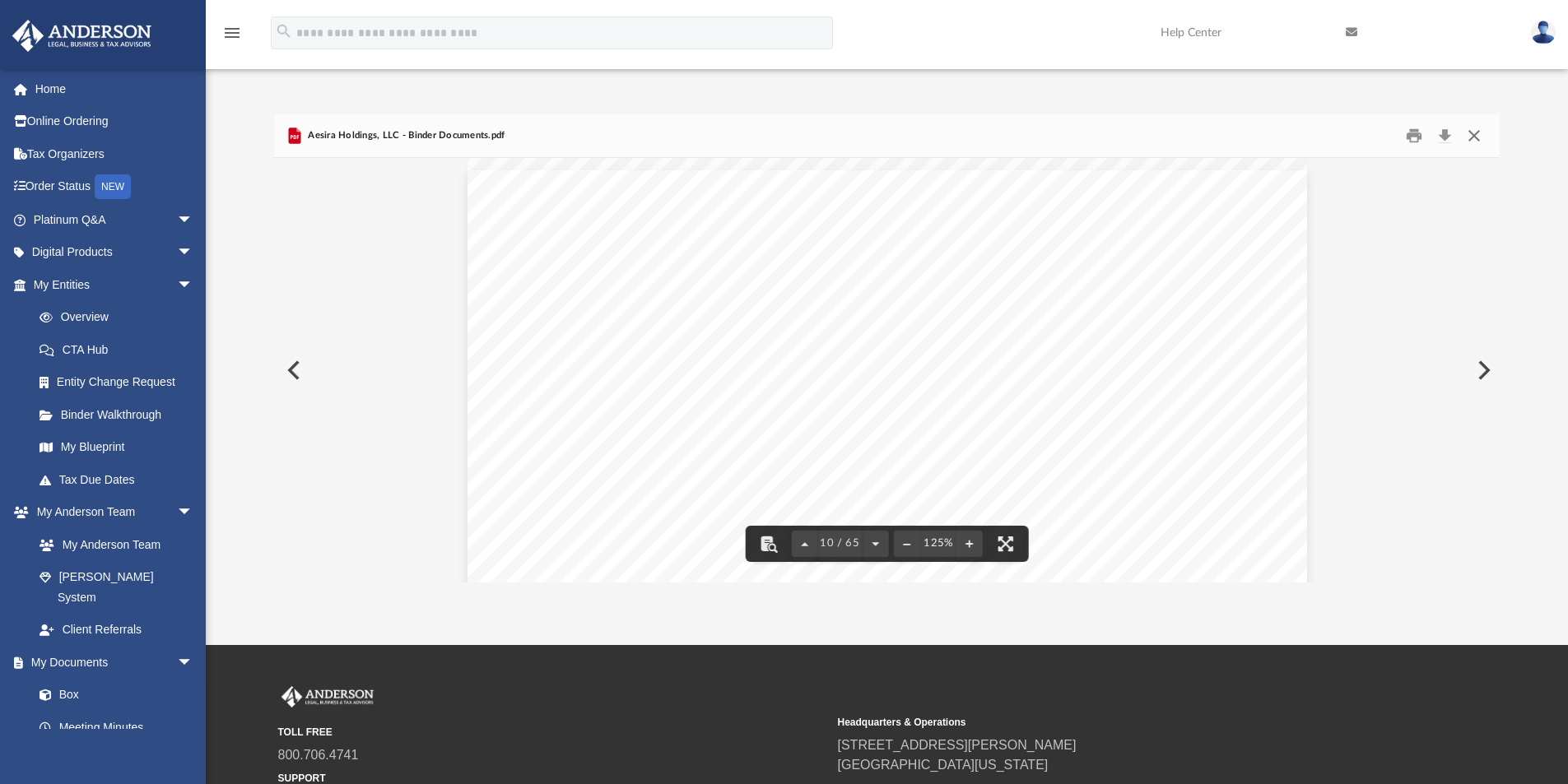
click at [1475, 132] on button "Close" at bounding box center [1474, 136] width 29 height 26
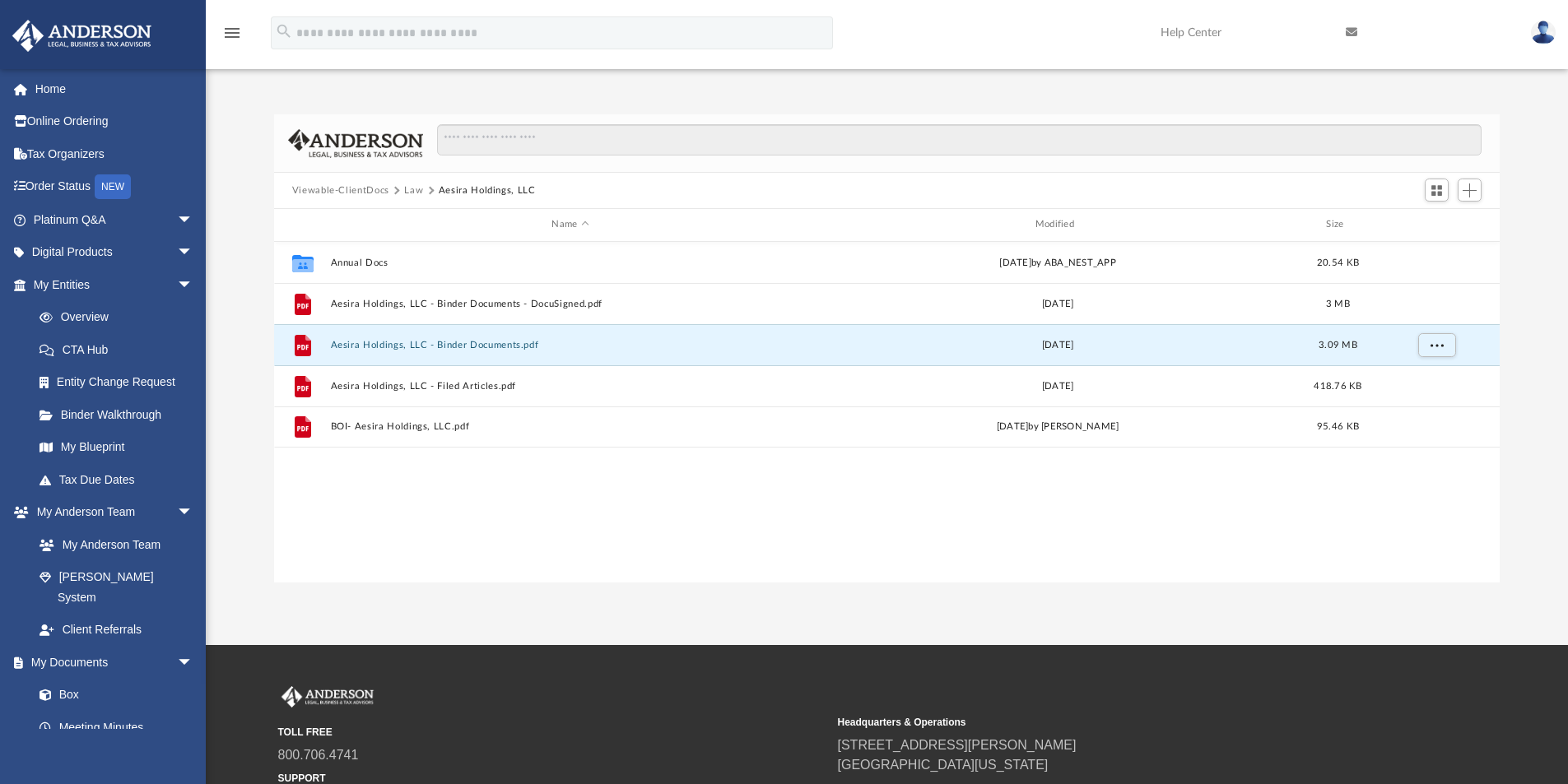
click at [414, 186] on button "Law" at bounding box center [413, 191] width 19 height 15
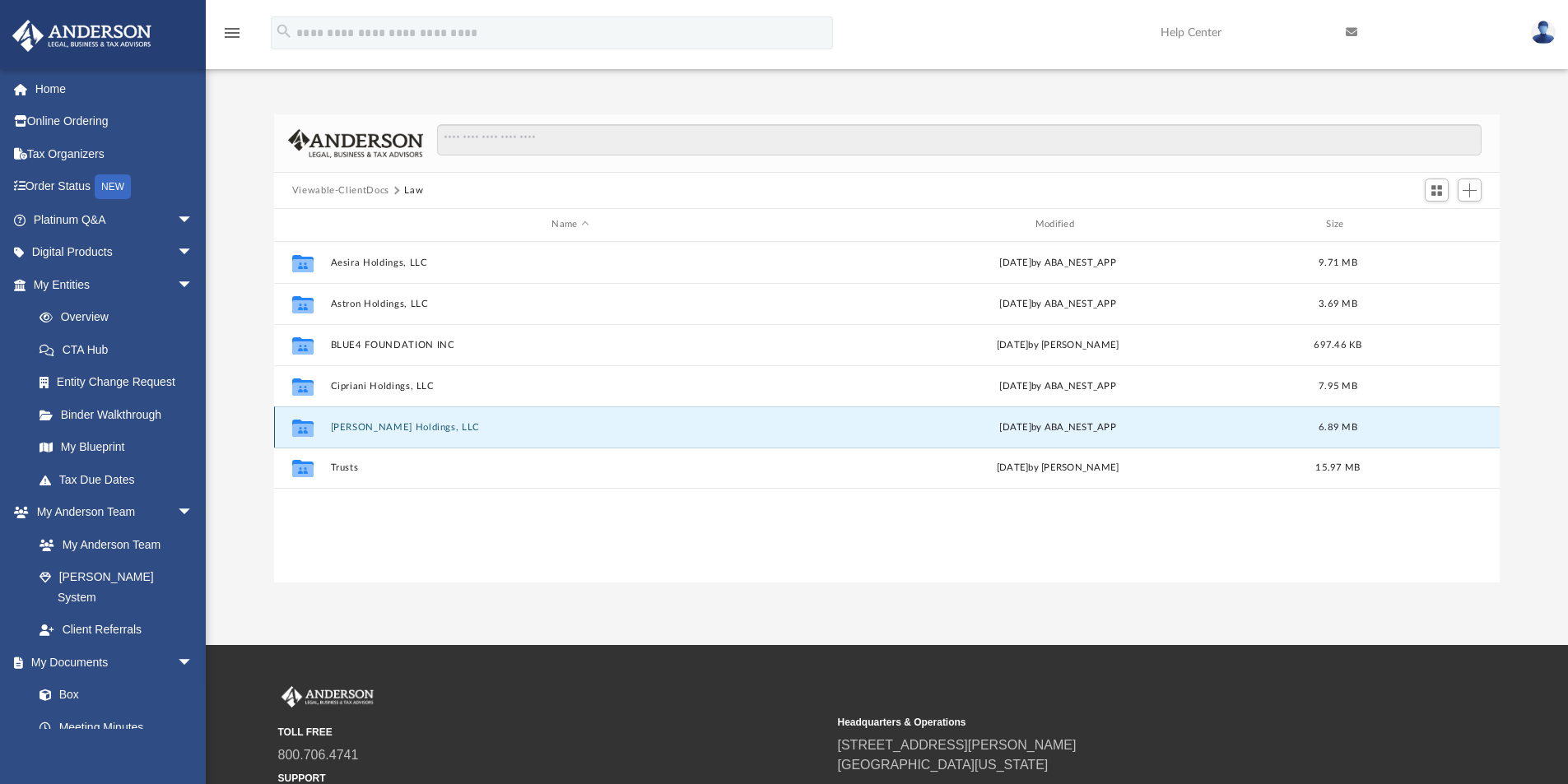
click at [365, 423] on button "[PERSON_NAME] Holdings, LLC" at bounding box center [570, 428] width 480 height 11
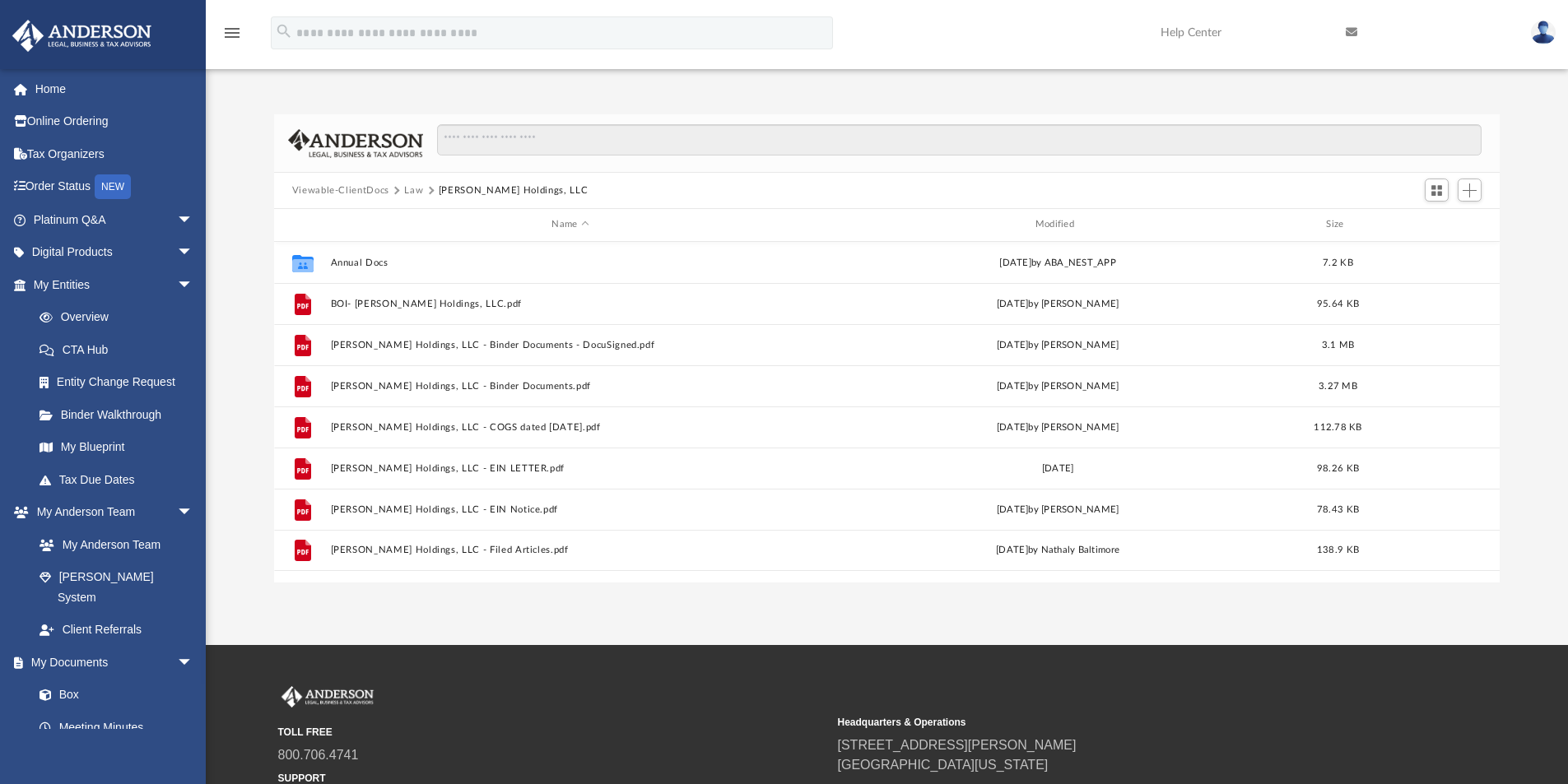
click at [405, 185] on button "Law" at bounding box center [413, 191] width 19 height 15
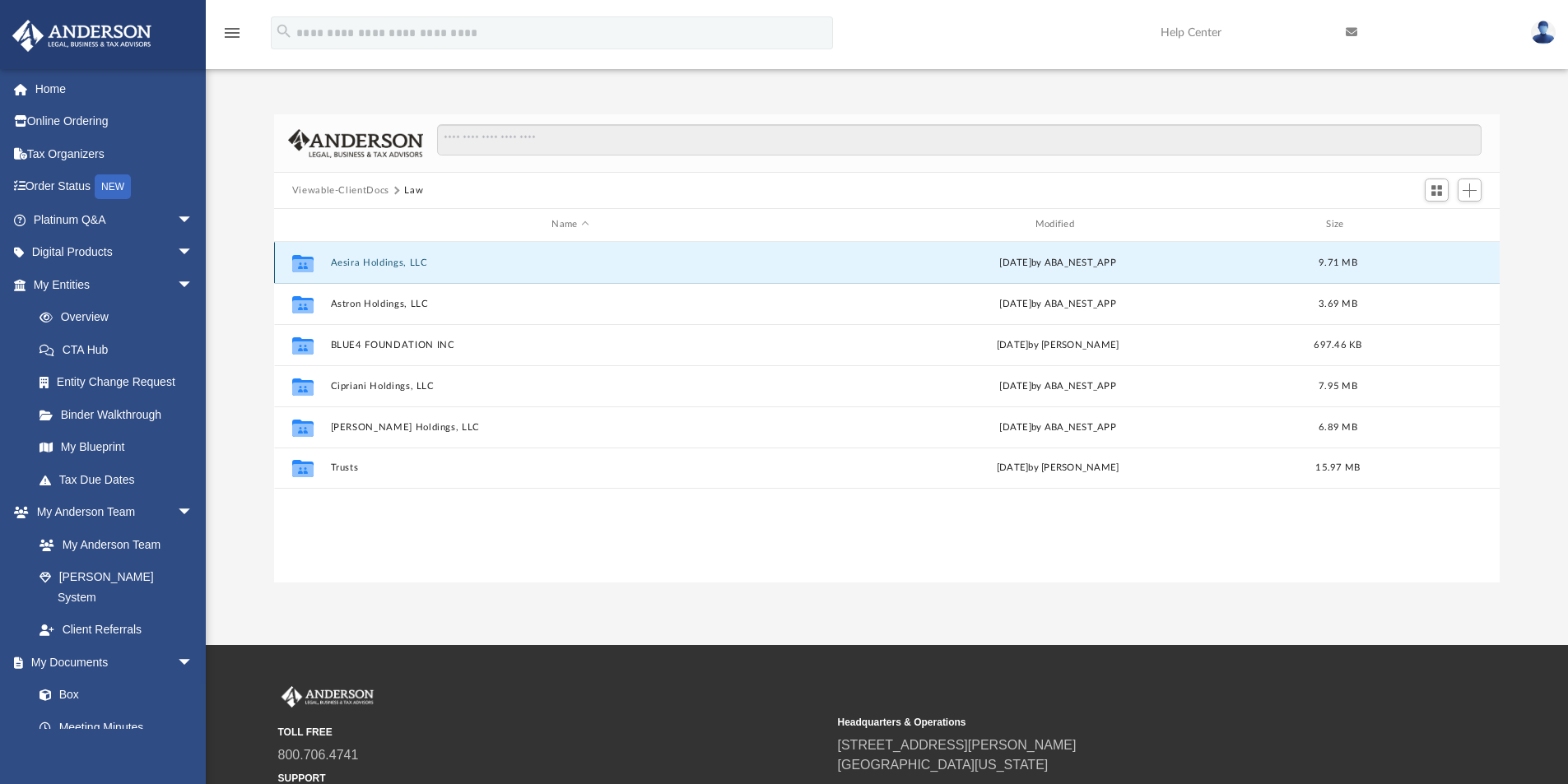
click at [378, 259] on button "Aesira Holdings, LLC" at bounding box center [570, 263] width 480 height 11
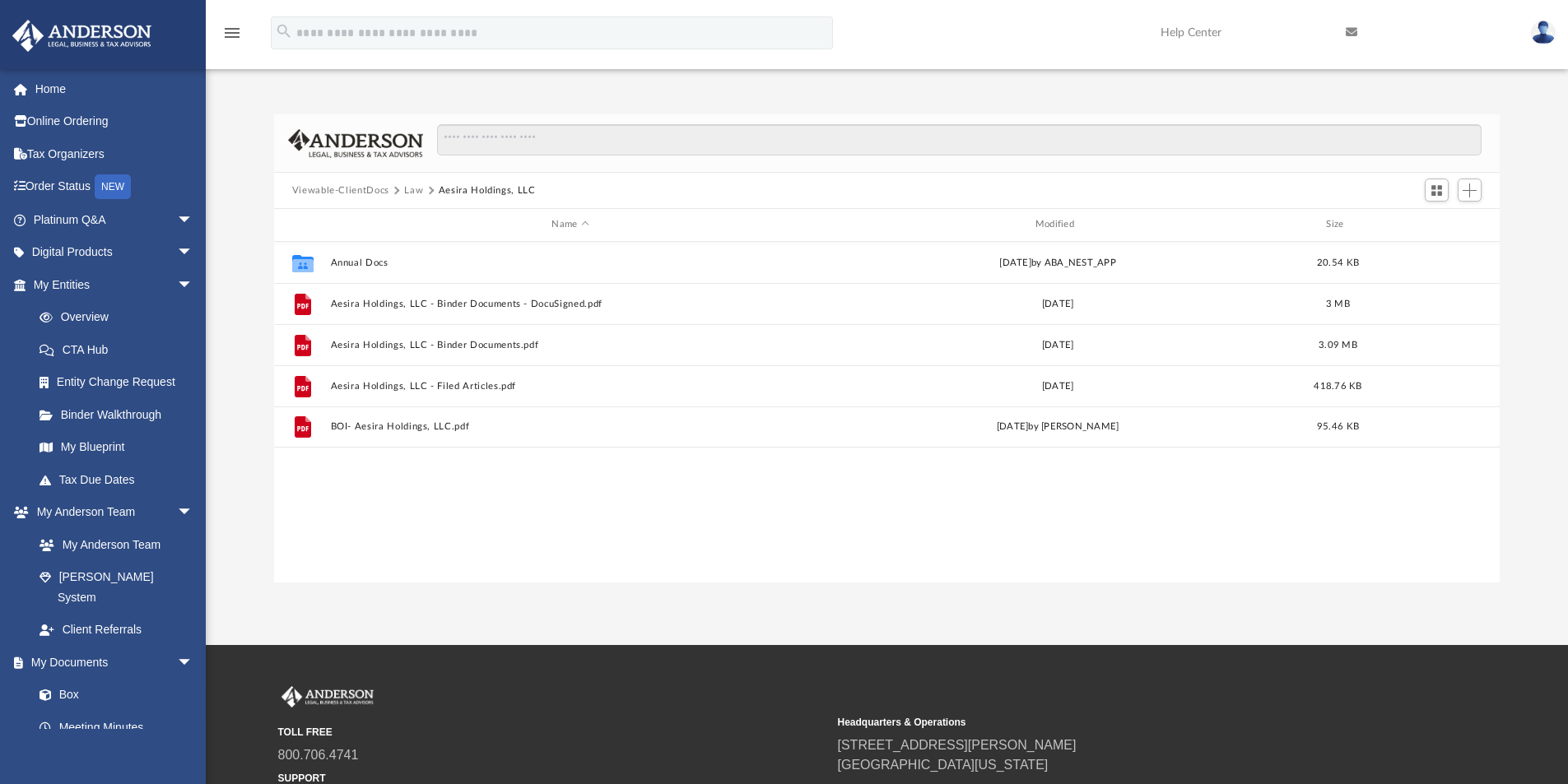
click at [410, 187] on button "Law" at bounding box center [413, 191] width 19 height 15
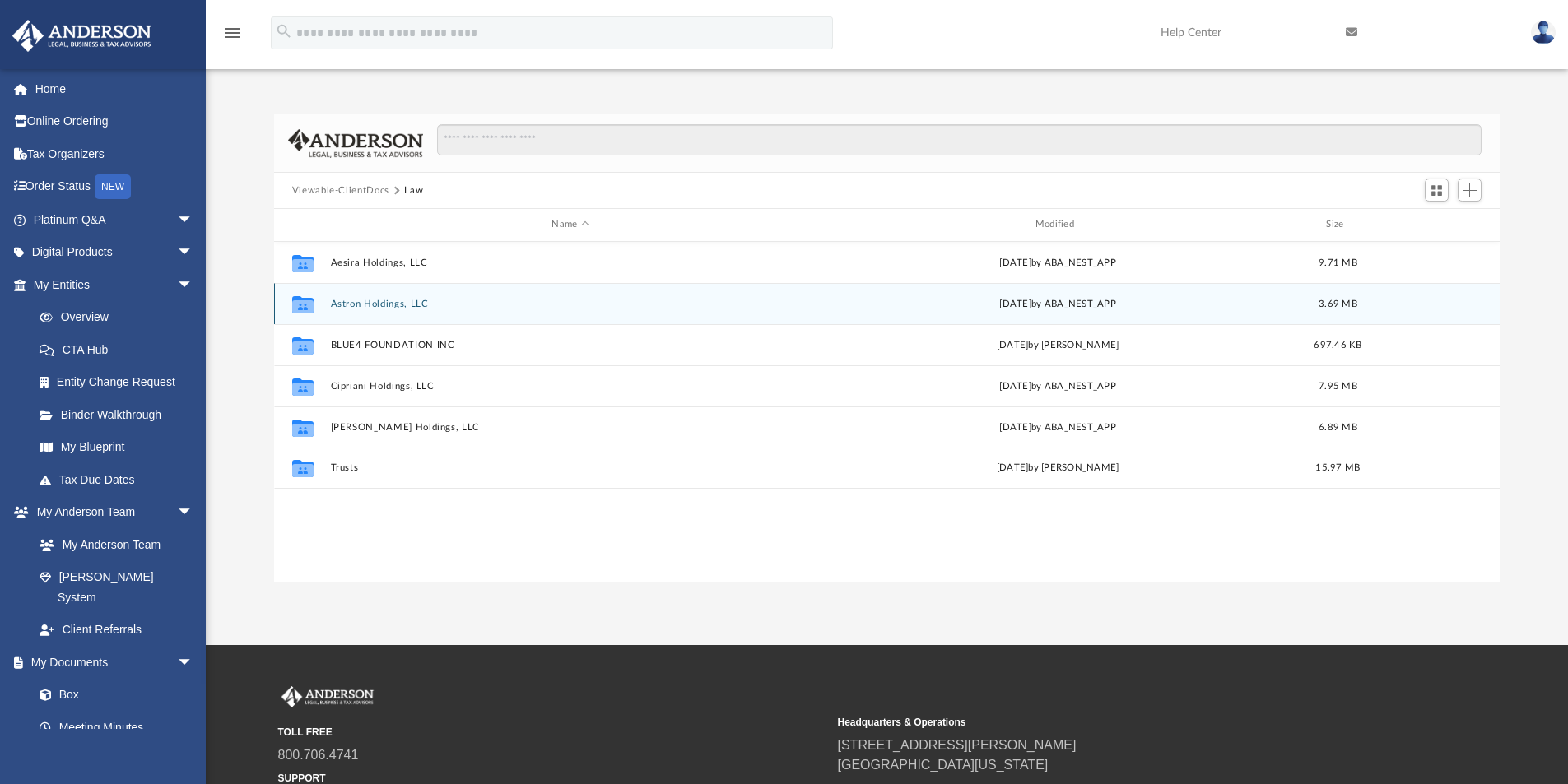
click at [379, 300] on button "Astron Holdings, LLC" at bounding box center [570, 305] width 480 height 11
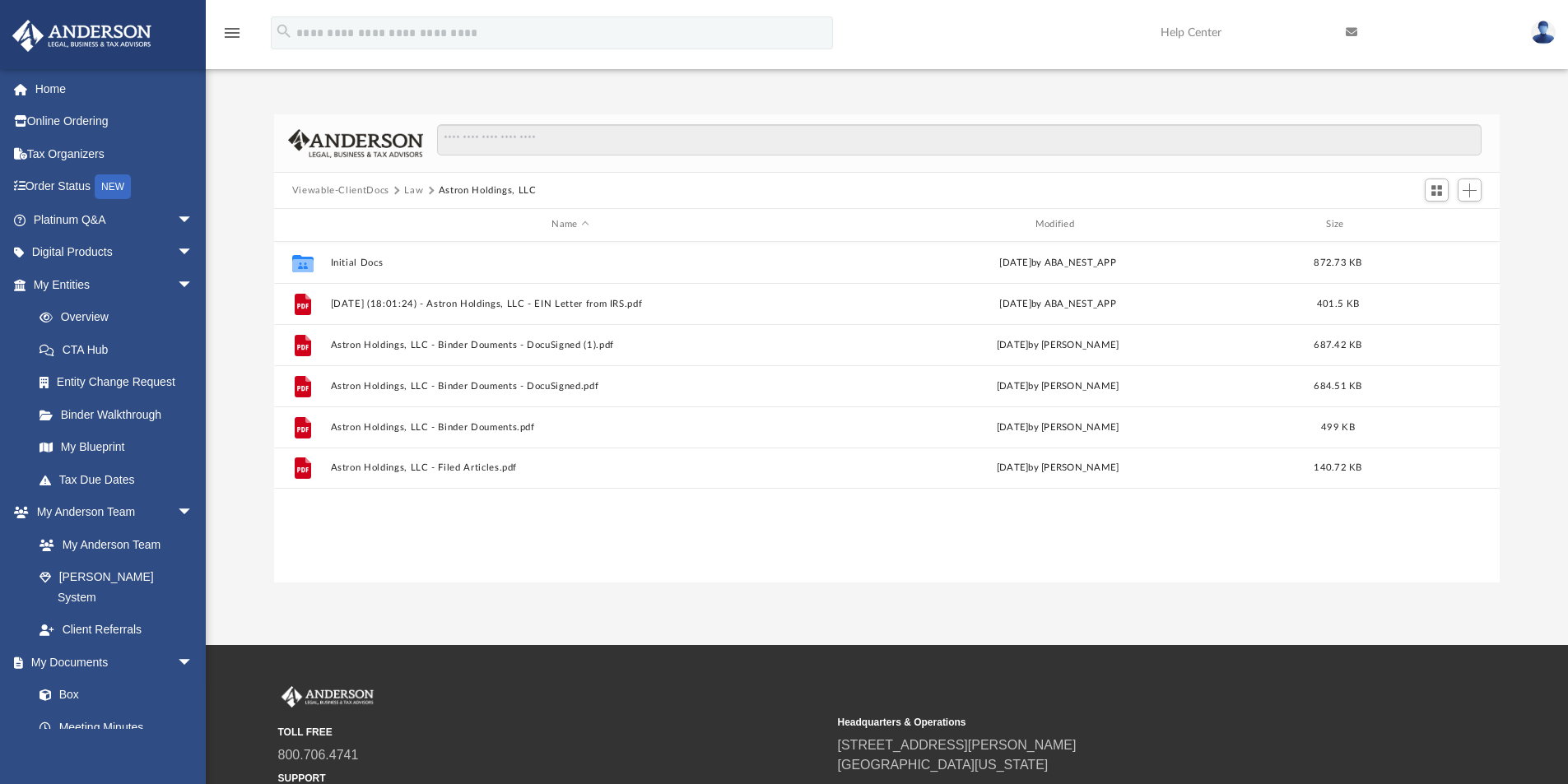
click at [408, 189] on button "Law" at bounding box center [413, 191] width 19 height 15
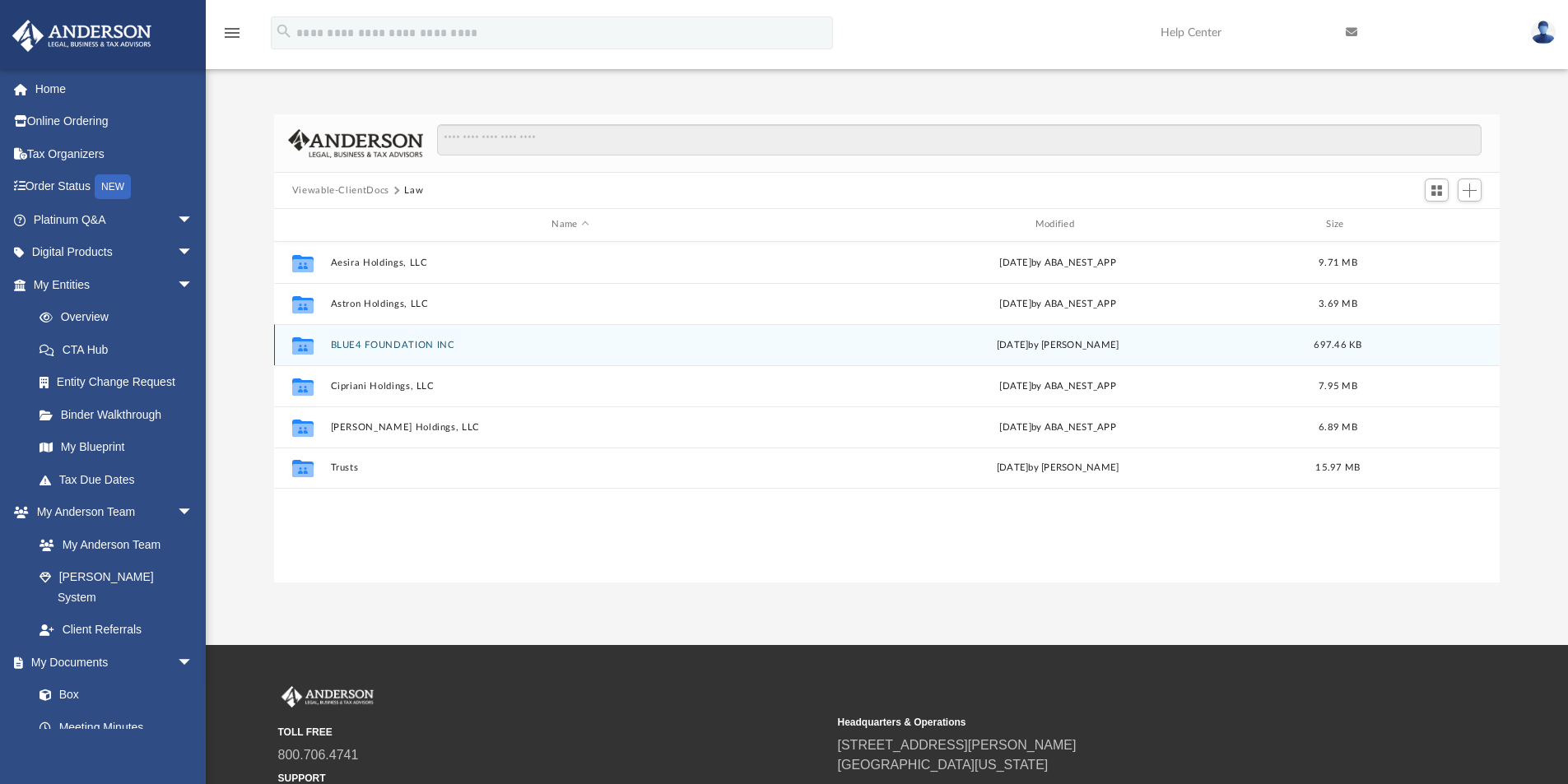
click at [392, 336] on div "Collaborated Folder BLUE4 FOUNDATION INC [DATE] by [PERSON_NAME] 697.46 KB" at bounding box center [887, 345] width 1227 height 41
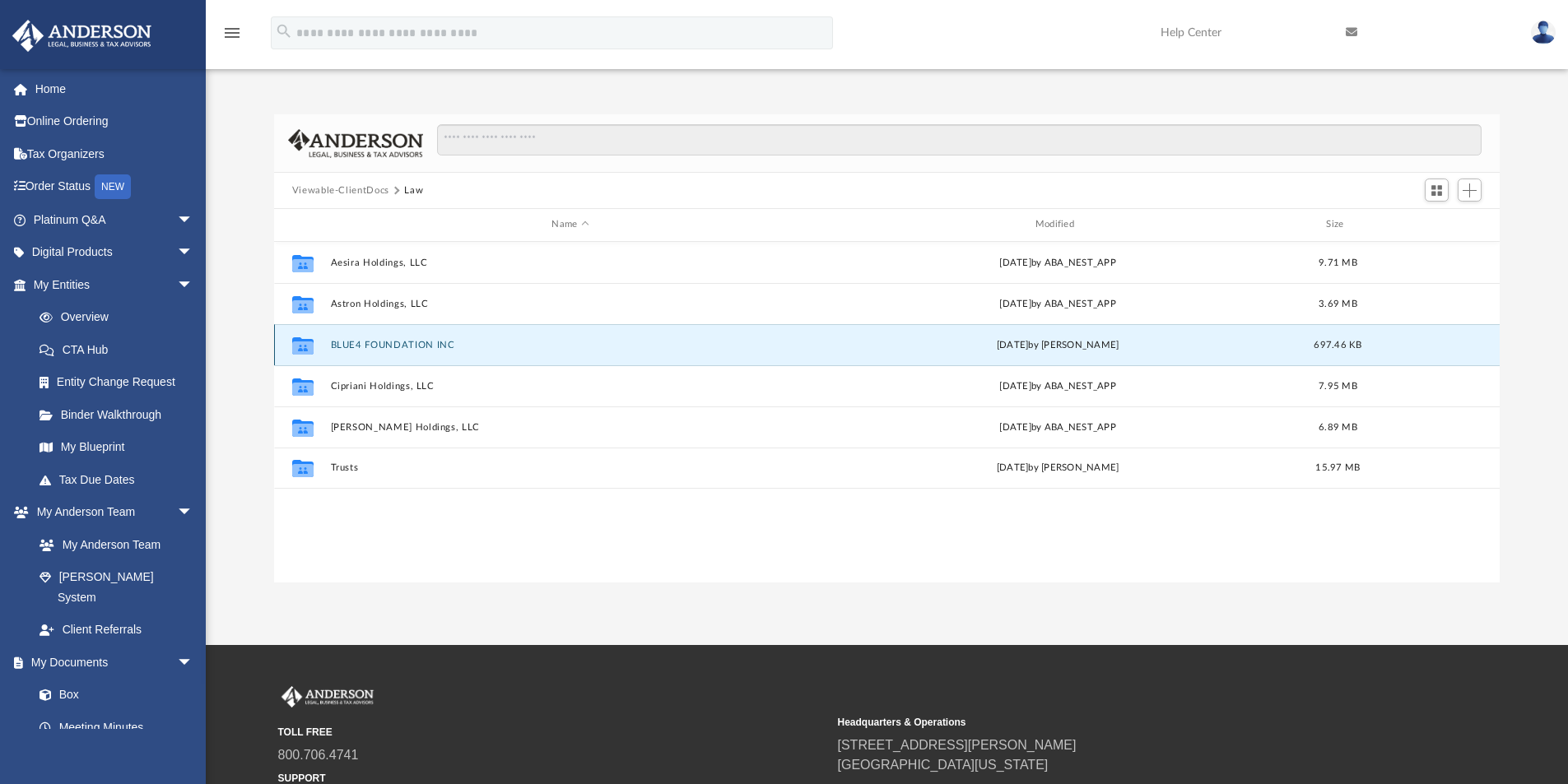
click at [393, 338] on div "Collaborated Folder BLUE4 FOUNDATION INC [DATE] by [PERSON_NAME] 697.46 KB" at bounding box center [887, 345] width 1227 height 41
click at [393, 341] on button "BLUE4 FOUNDATION INC" at bounding box center [570, 346] width 480 height 11
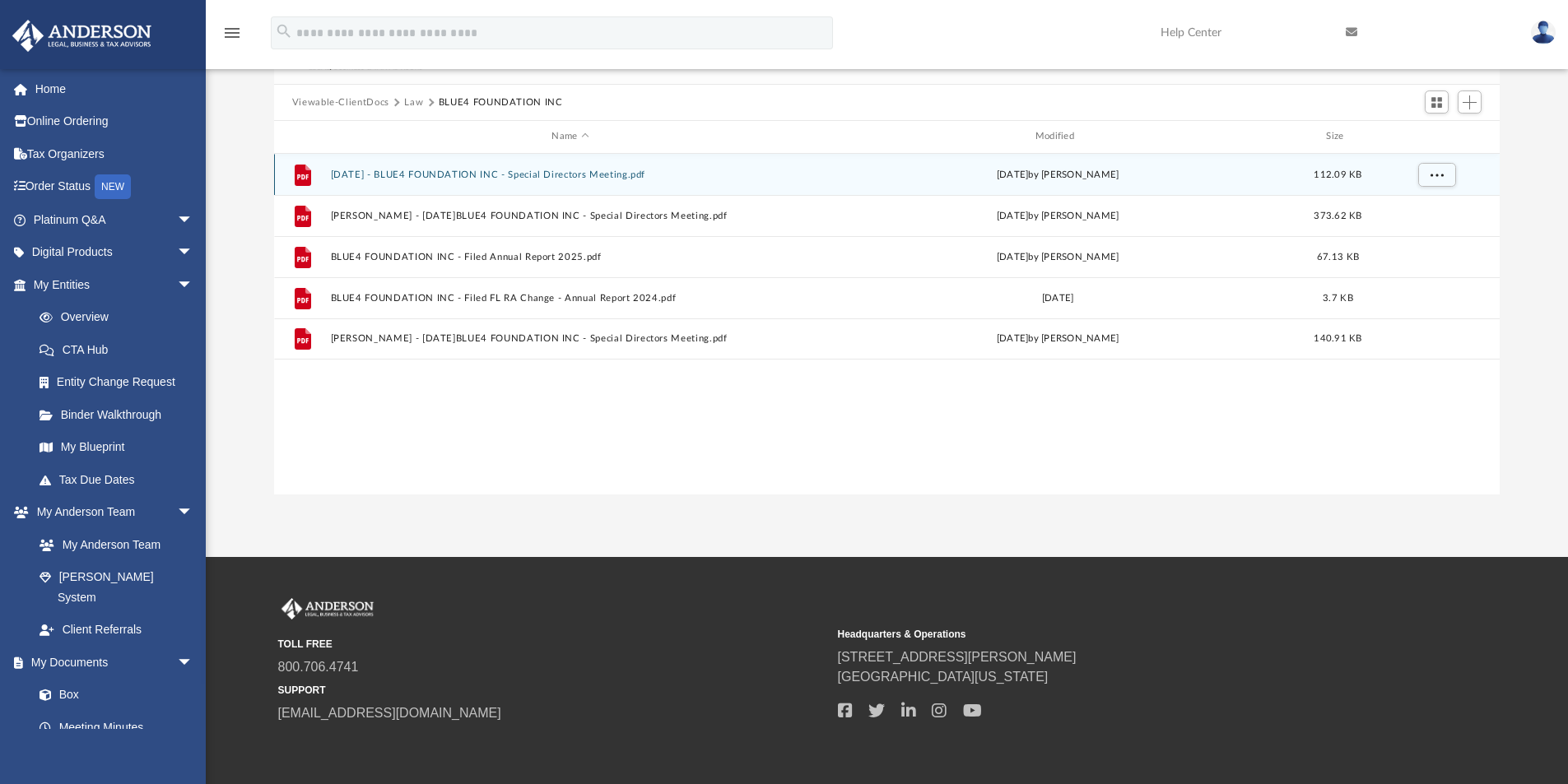
scroll to position [0, 0]
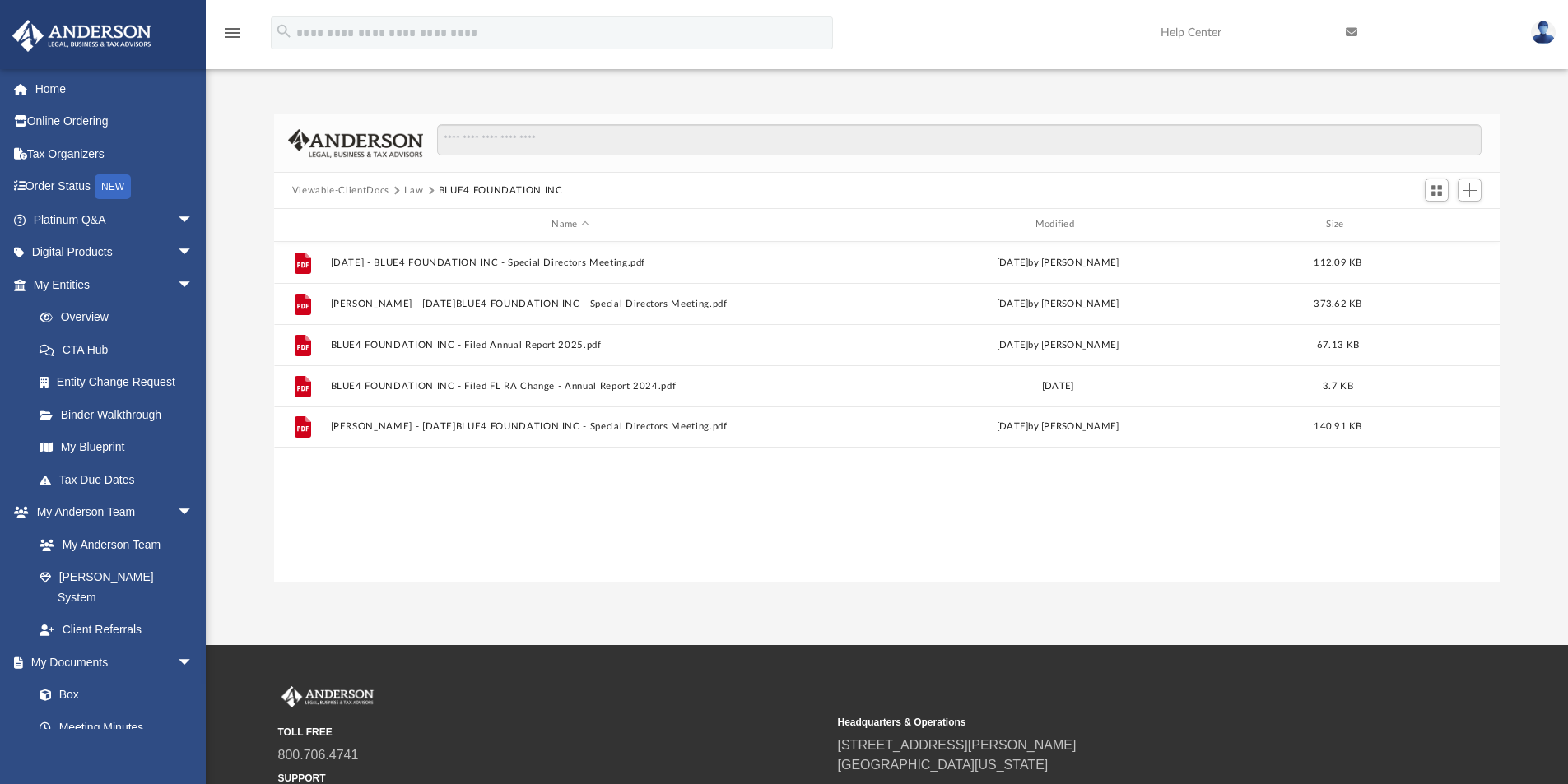
click at [408, 185] on button "Law" at bounding box center [413, 191] width 19 height 15
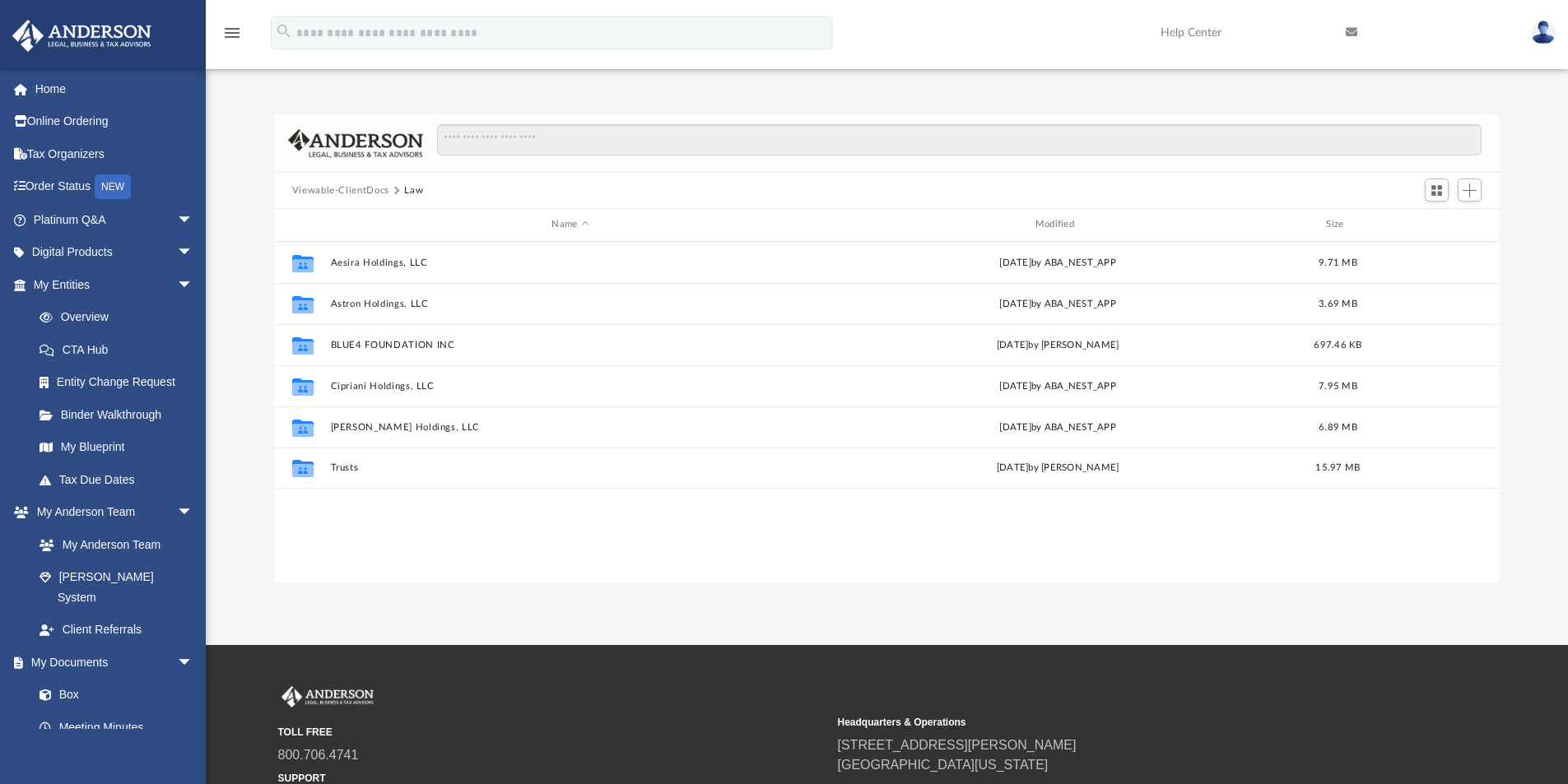
click at [408, 186] on button "Law" at bounding box center [413, 191] width 19 height 15
